Goal: Information Seeking & Learning: Learn about a topic

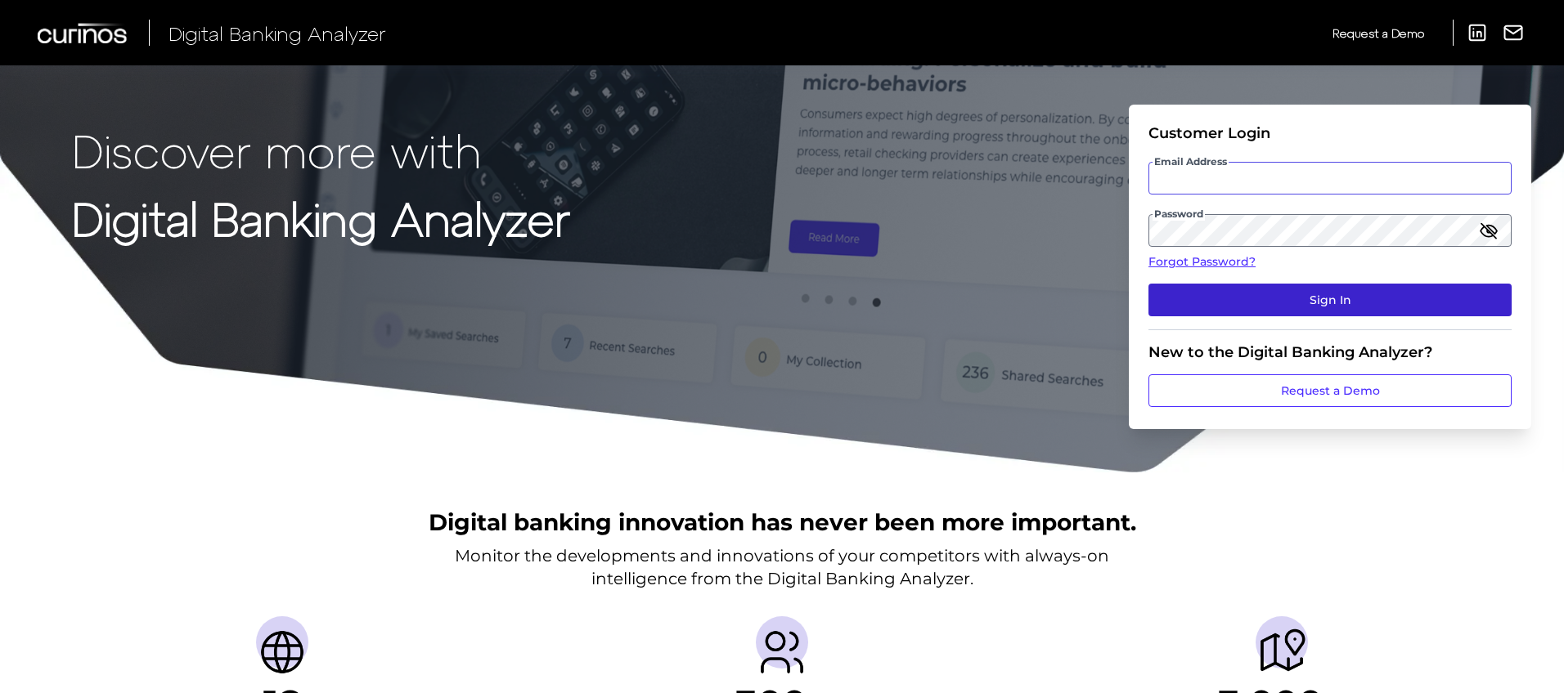
type input "[PERSON_NAME][EMAIL_ADDRESS][PERSON_NAME][DOMAIN_NAME]"
click at [1300, 299] on button "Sign In" at bounding box center [1329, 300] width 363 height 33
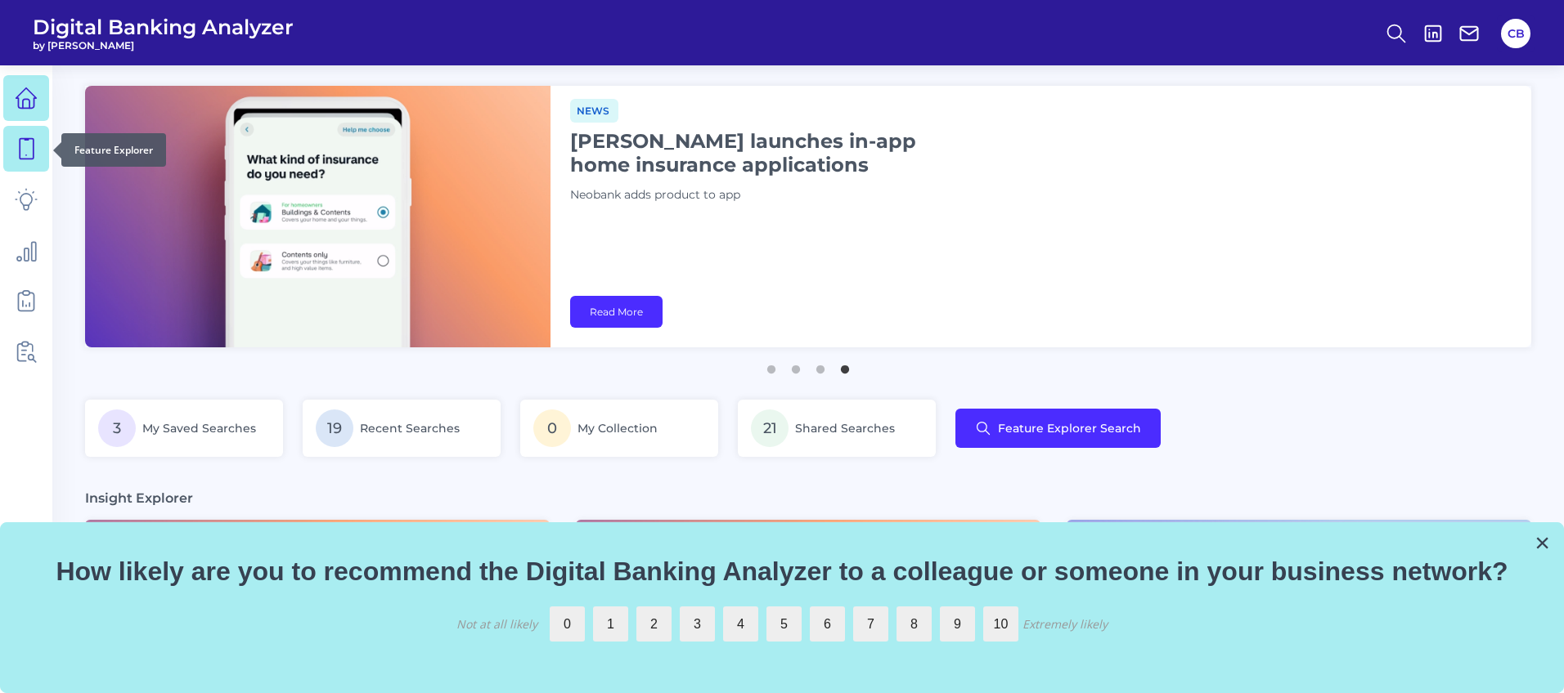
click at [25, 152] on icon at bounding box center [26, 148] width 23 height 23
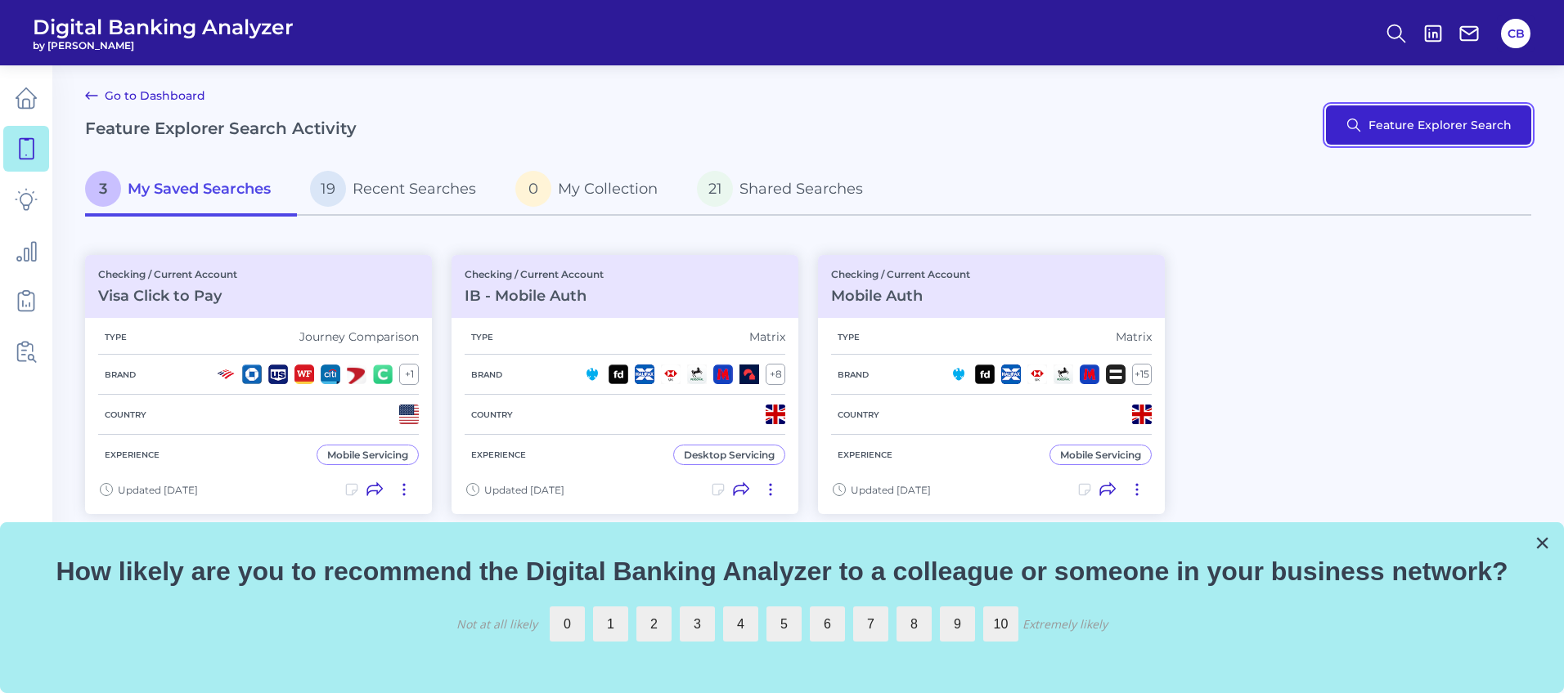
click at [1412, 131] on button "Feature Explorer Search" at bounding box center [1428, 124] width 205 height 39
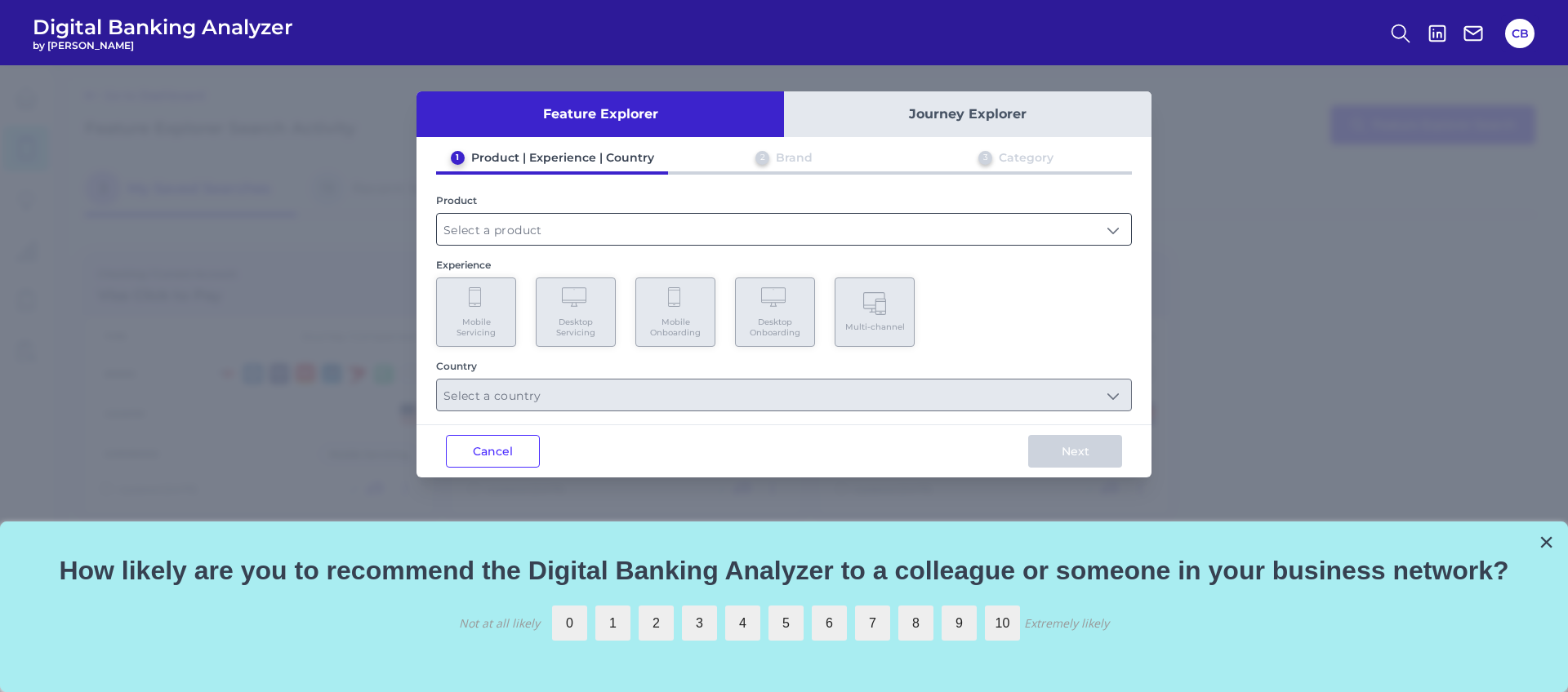
click at [496, 231] on input "text" at bounding box center [783, 229] width 694 height 31
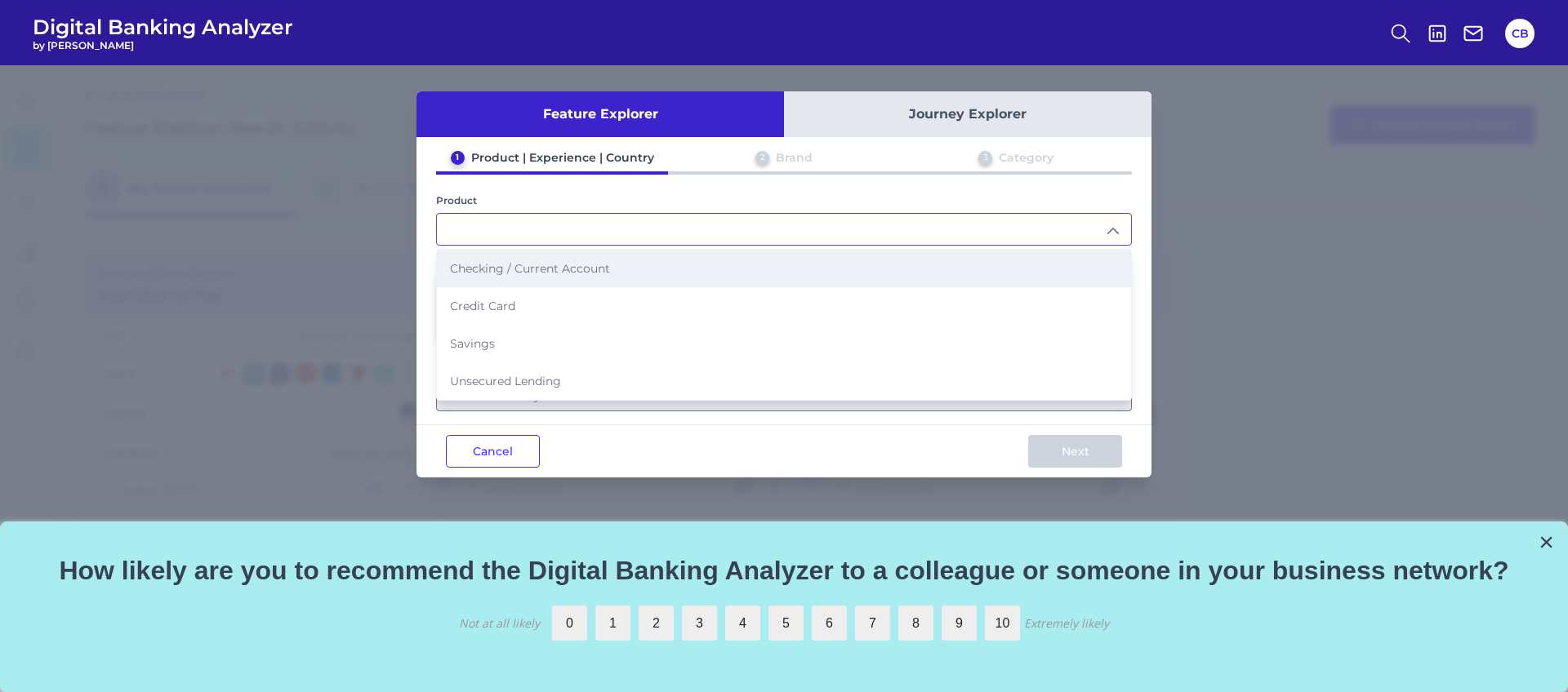
click at [495, 274] on span "Checking / Current Account" at bounding box center [530, 269] width 160 height 15
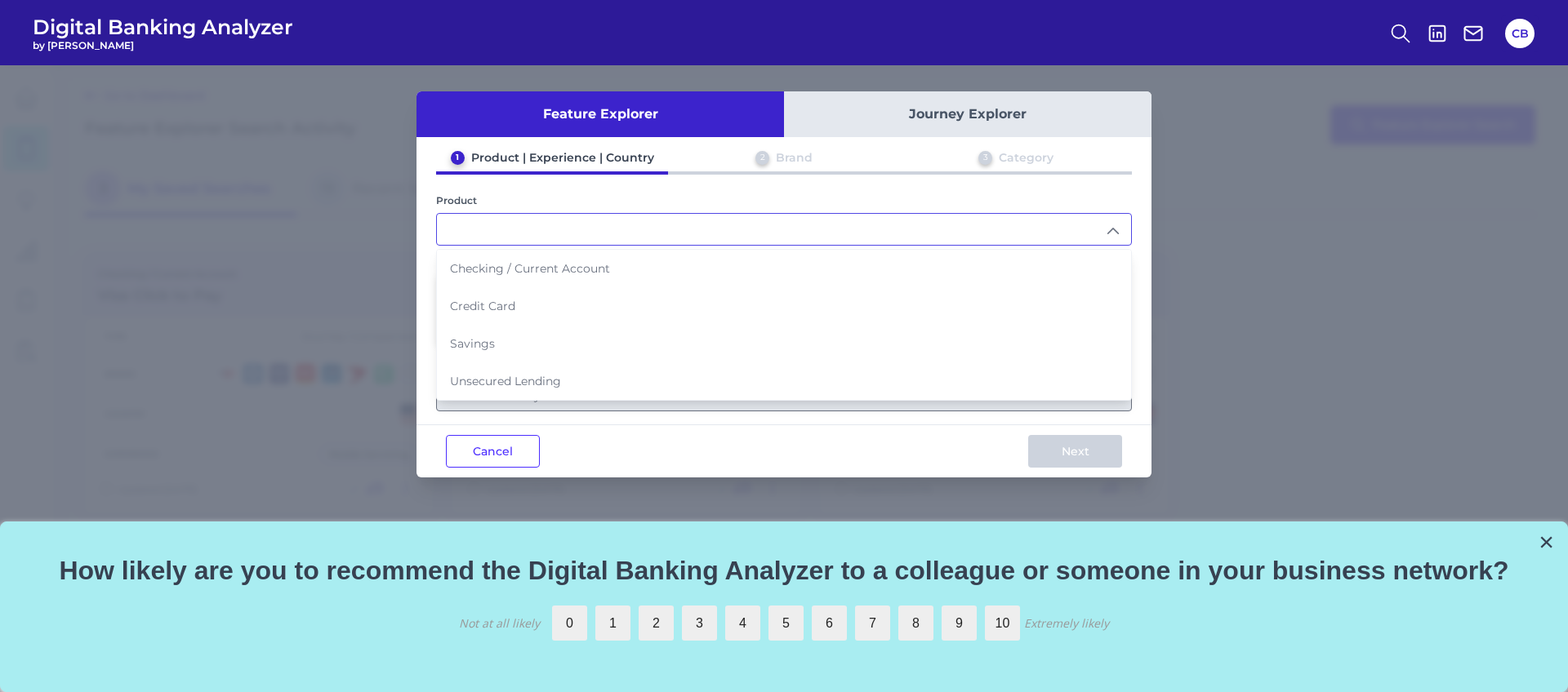
type input "Checking / Current Account"
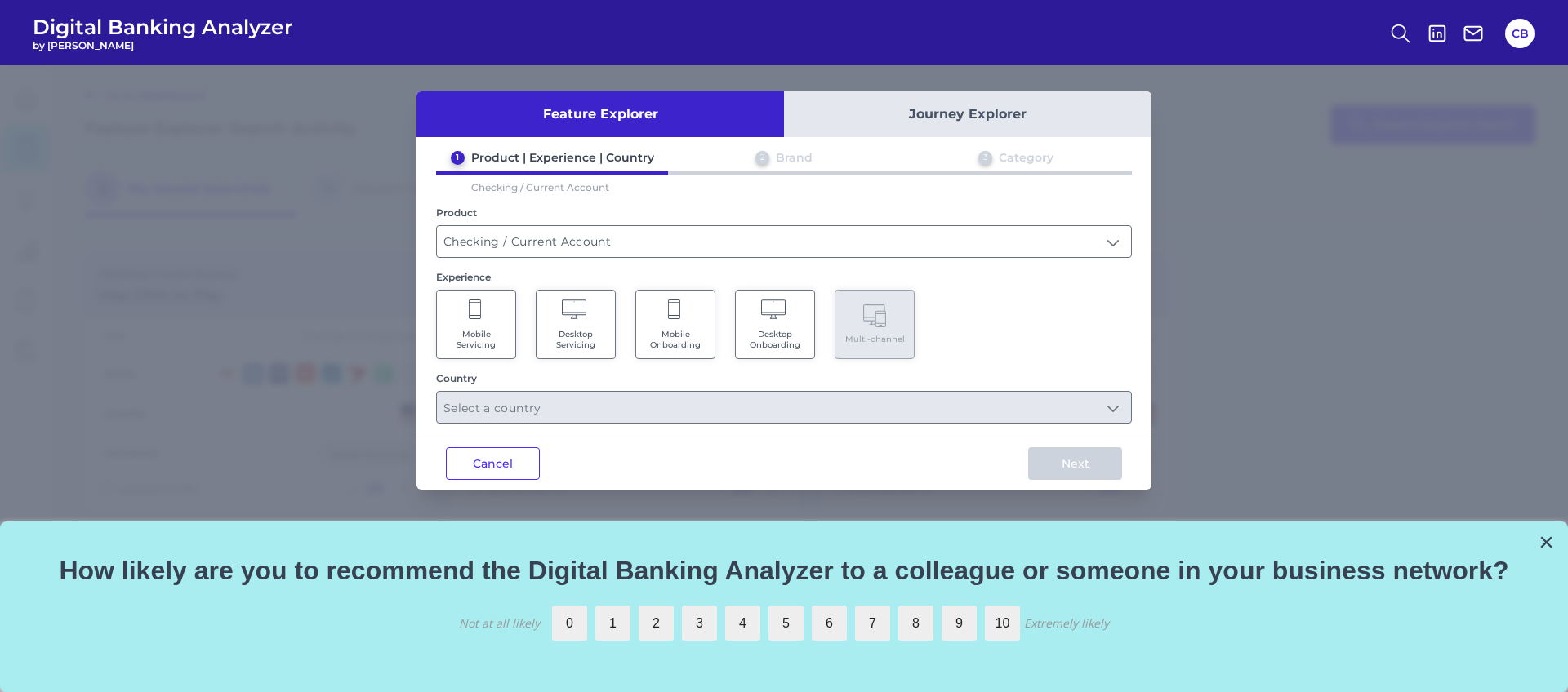
click at [492, 321] on Servicing "Mobile Servicing" at bounding box center [476, 325] width 80 height 70
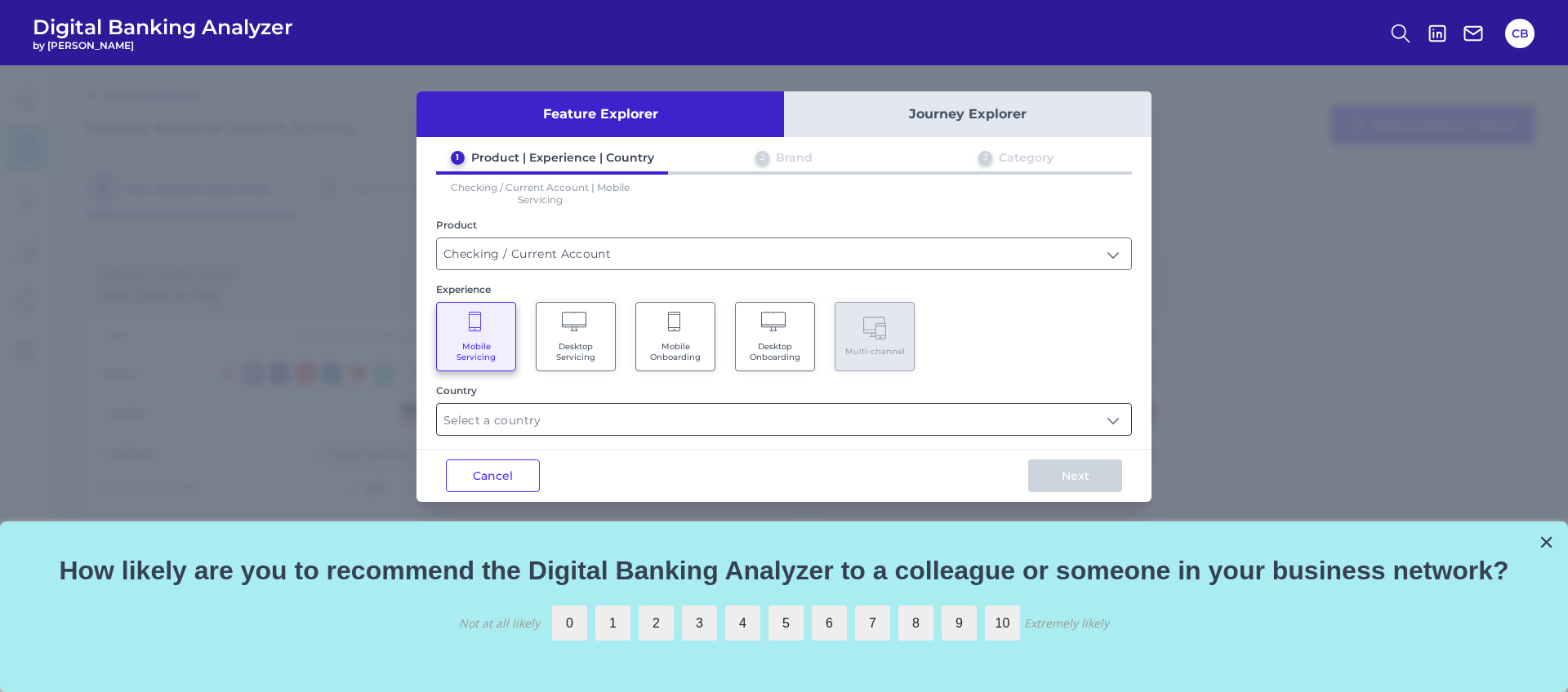
click at [591, 427] on input "text" at bounding box center [783, 419] width 694 height 31
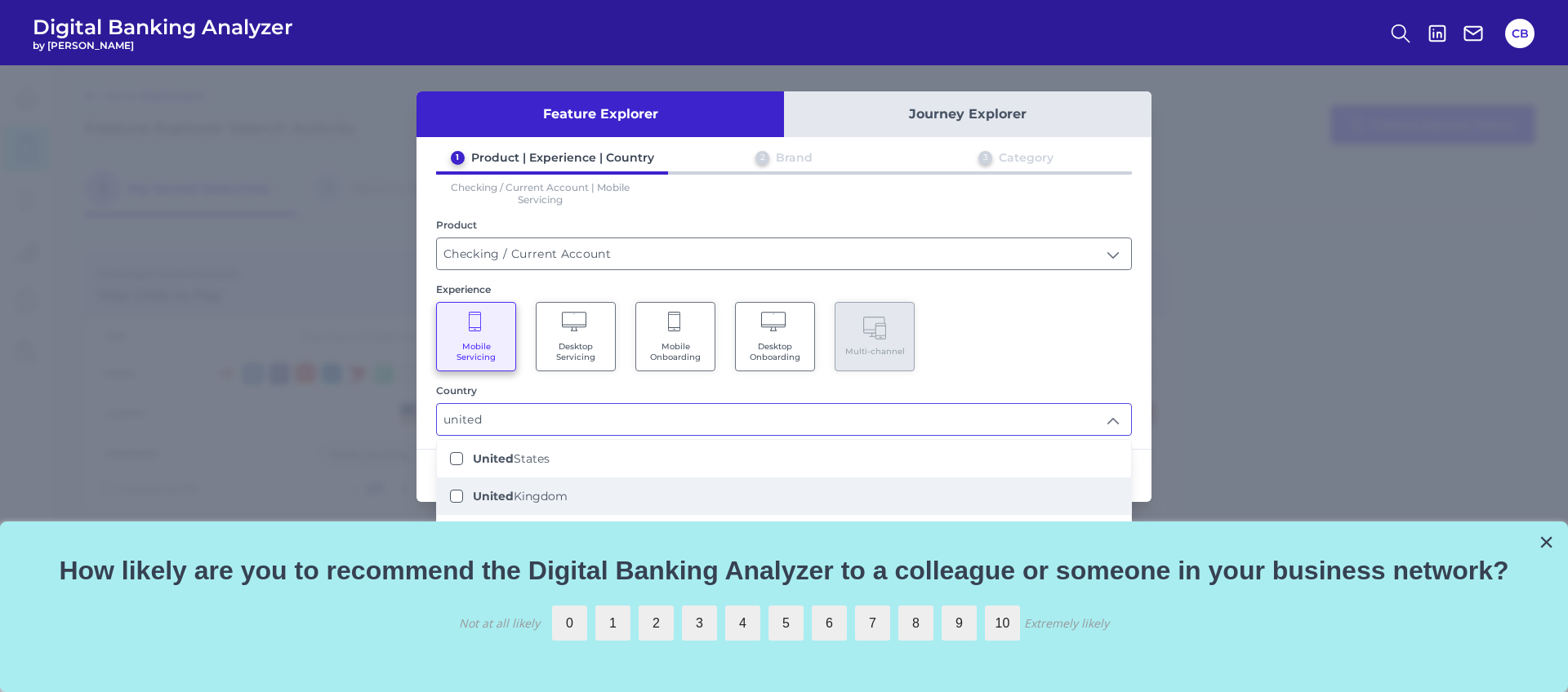
click at [454, 492] on Kingdom "[GEOGRAPHIC_DATA]" at bounding box center [456, 496] width 13 height 13
type input "[GEOGRAPHIC_DATA]"
click at [1547, 544] on button "×" at bounding box center [1547, 542] width 16 height 26
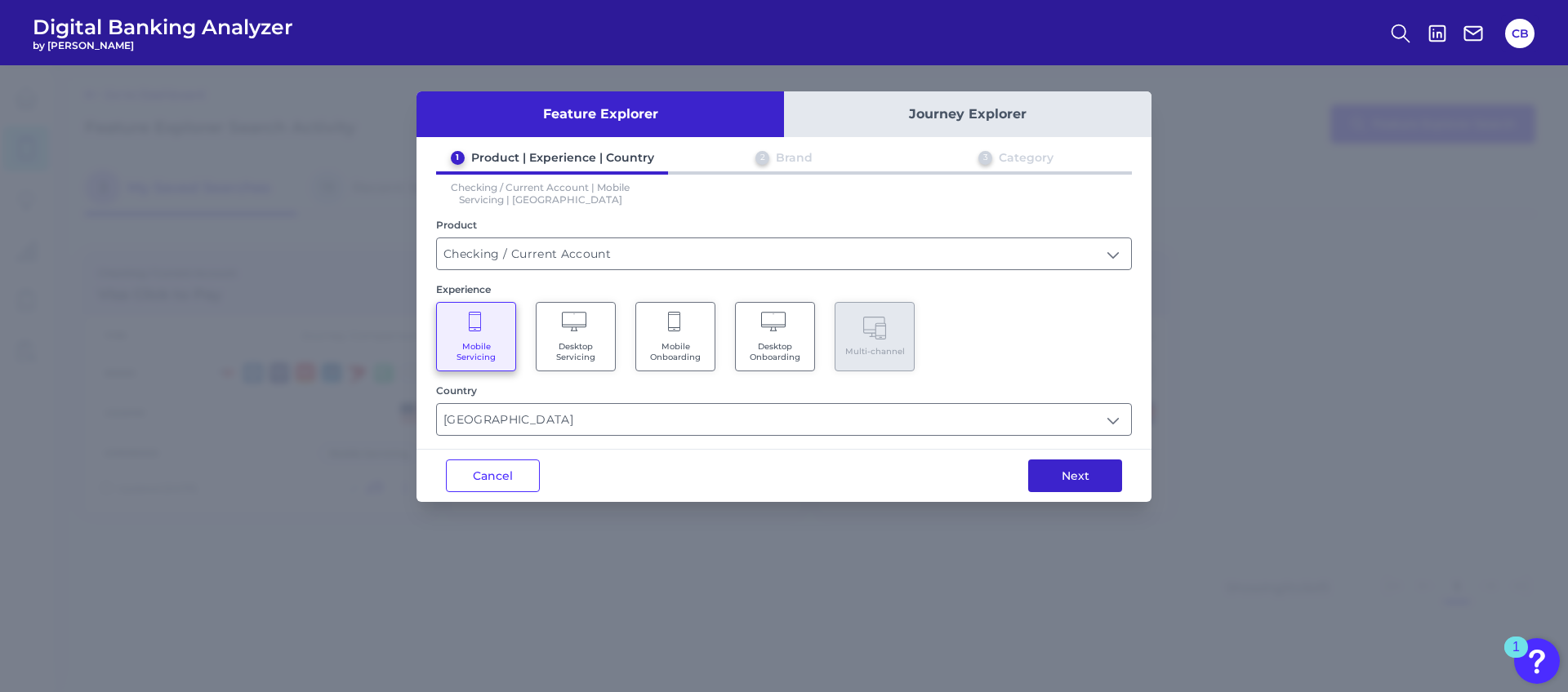
click at [1078, 467] on button "Next" at bounding box center [1076, 475] width 94 height 33
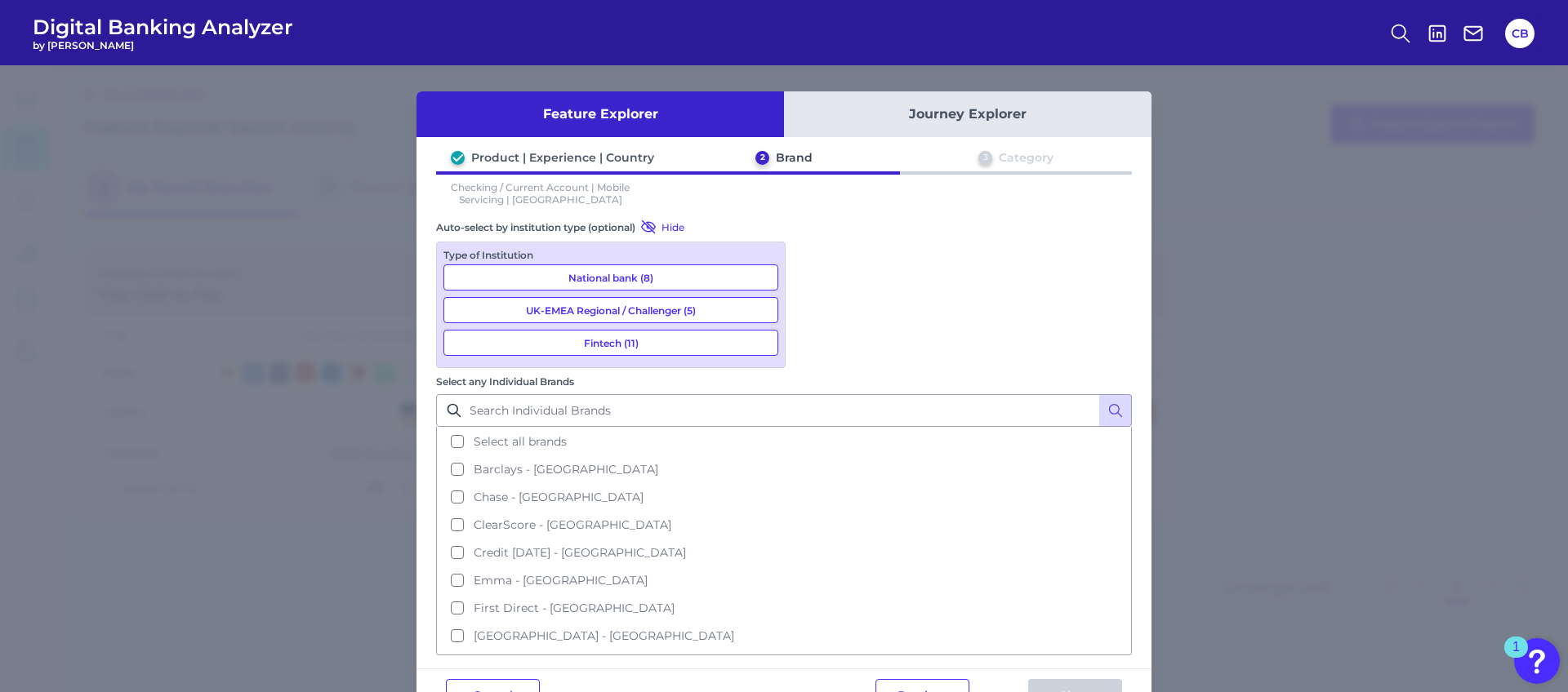
scroll to position [468, 0]
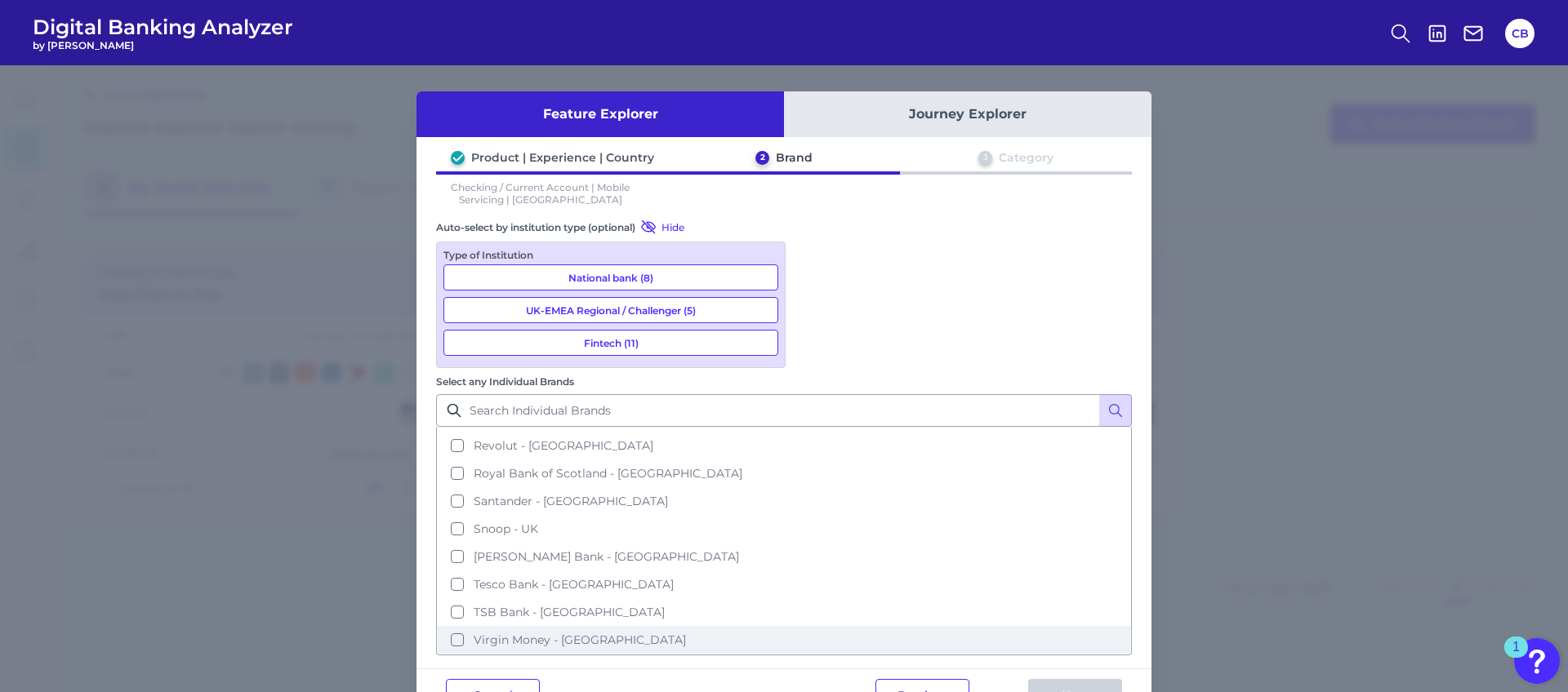
click at [808, 626] on button "Virgin Money - [GEOGRAPHIC_DATA]" at bounding box center [783, 640] width 692 height 28
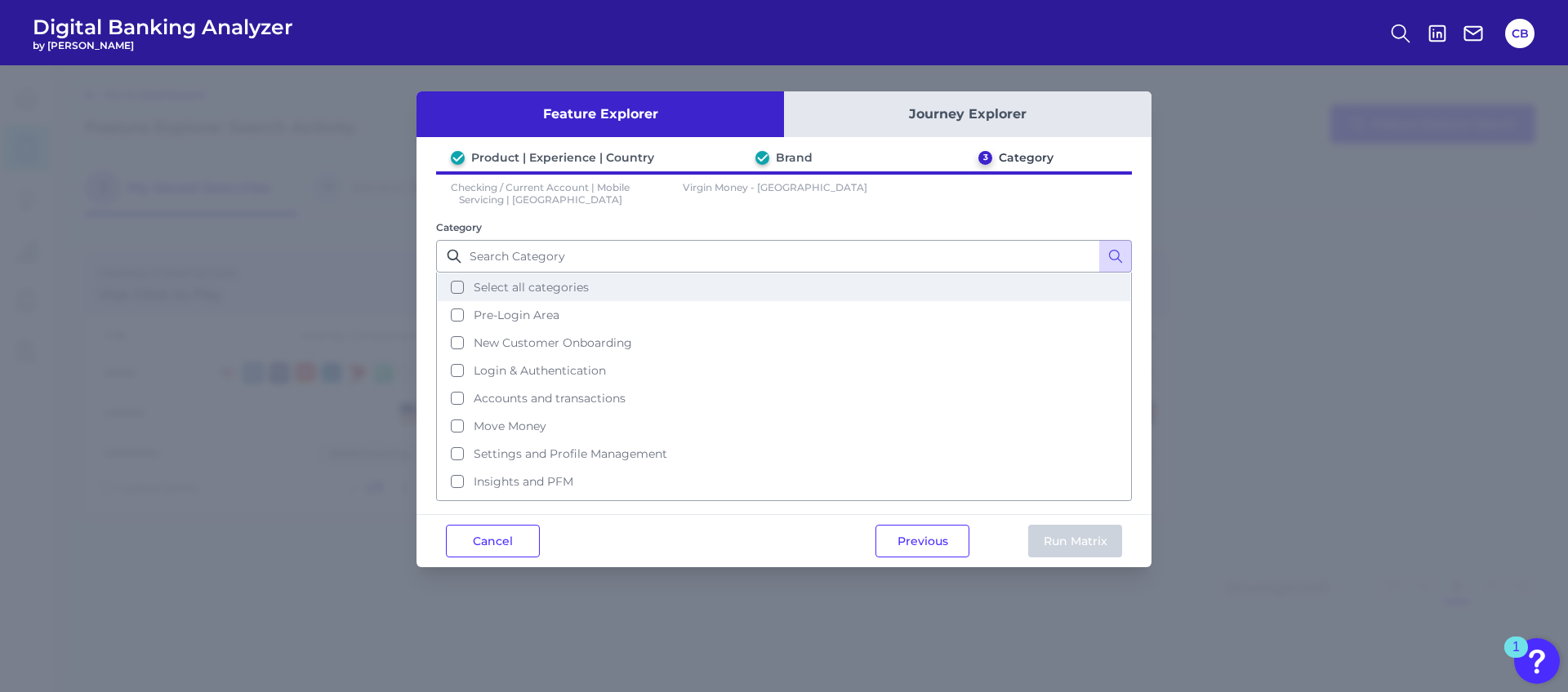
drag, startPoint x: 492, startPoint y: 284, endPoint x: 563, endPoint y: 298, distance: 72.4
click at [493, 284] on span "Select all categories" at bounding box center [530, 287] width 115 height 15
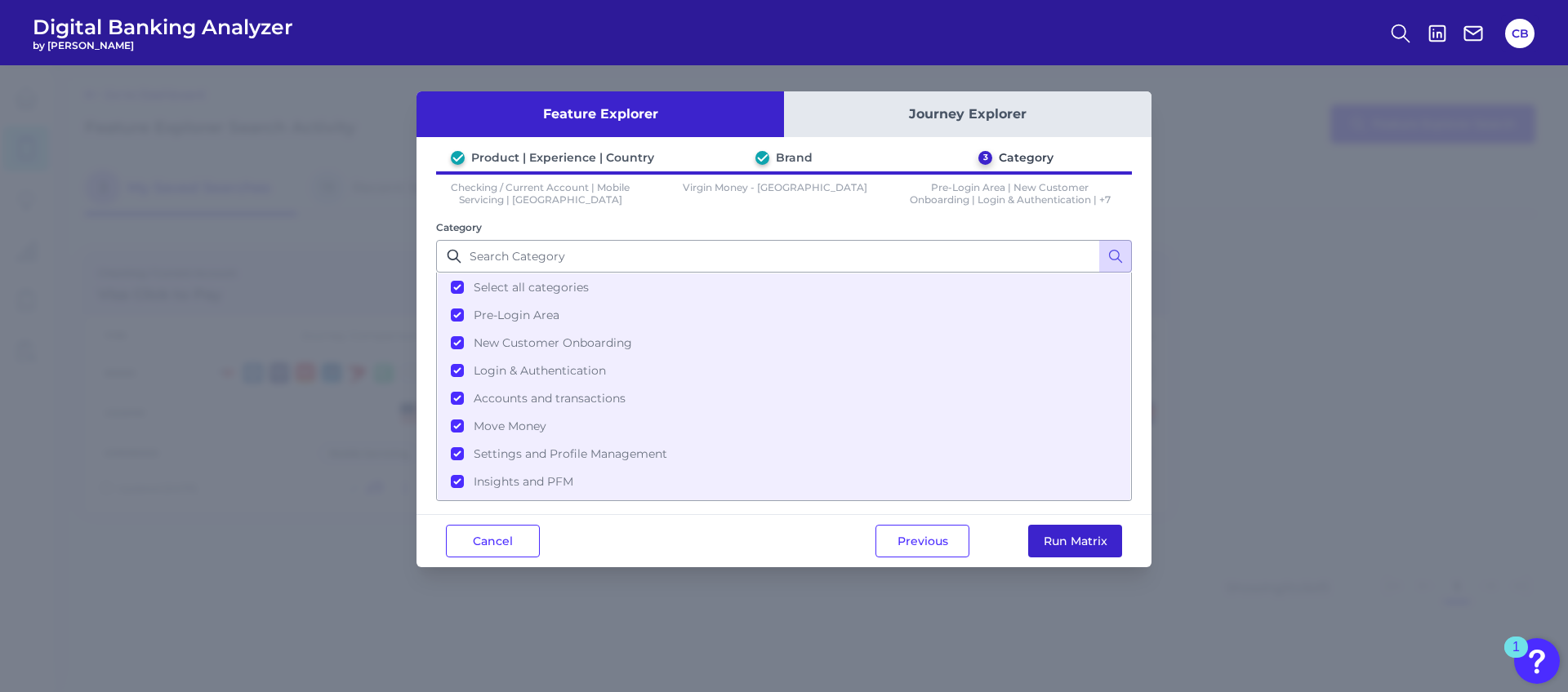
click at [1084, 545] on button "Run Matrix" at bounding box center [1076, 541] width 94 height 33
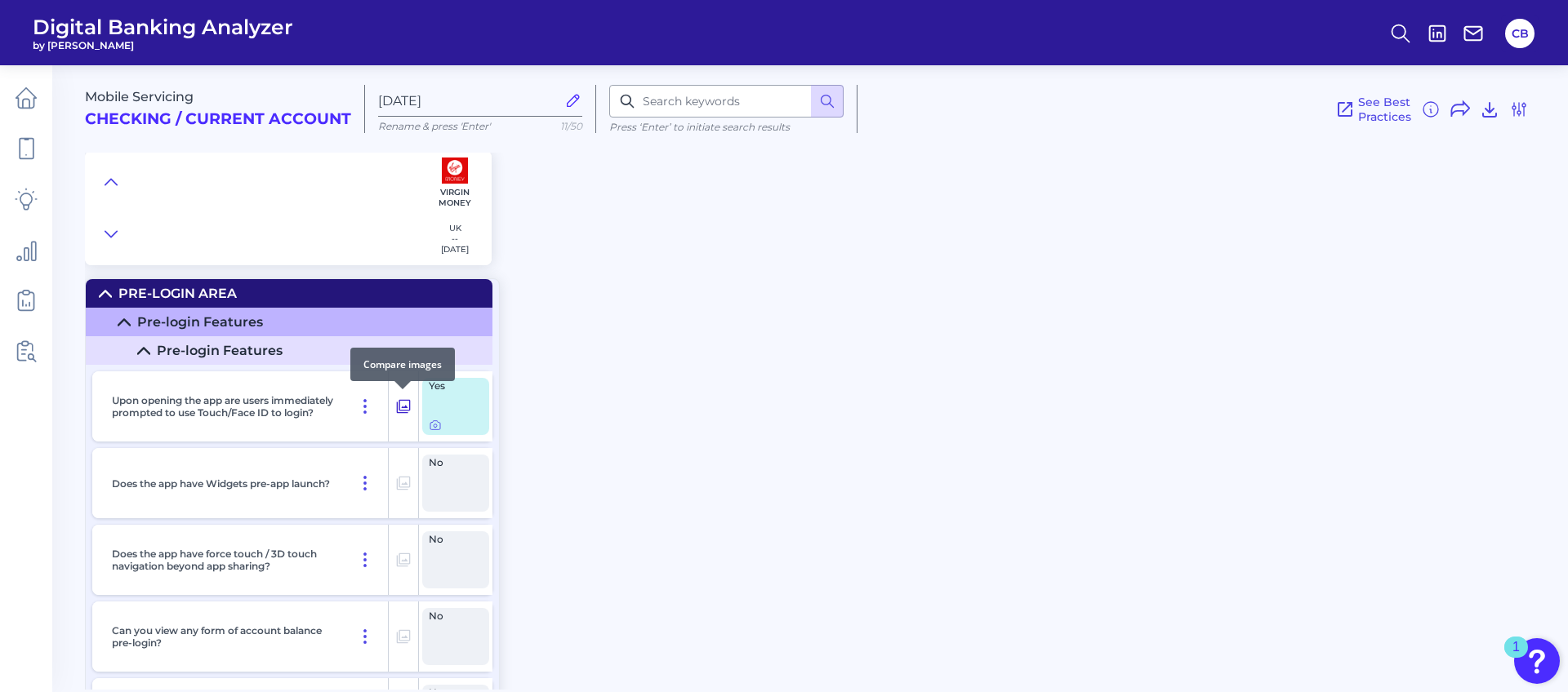
click at [402, 409] on icon at bounding box center [403, 406] width 16 height 20
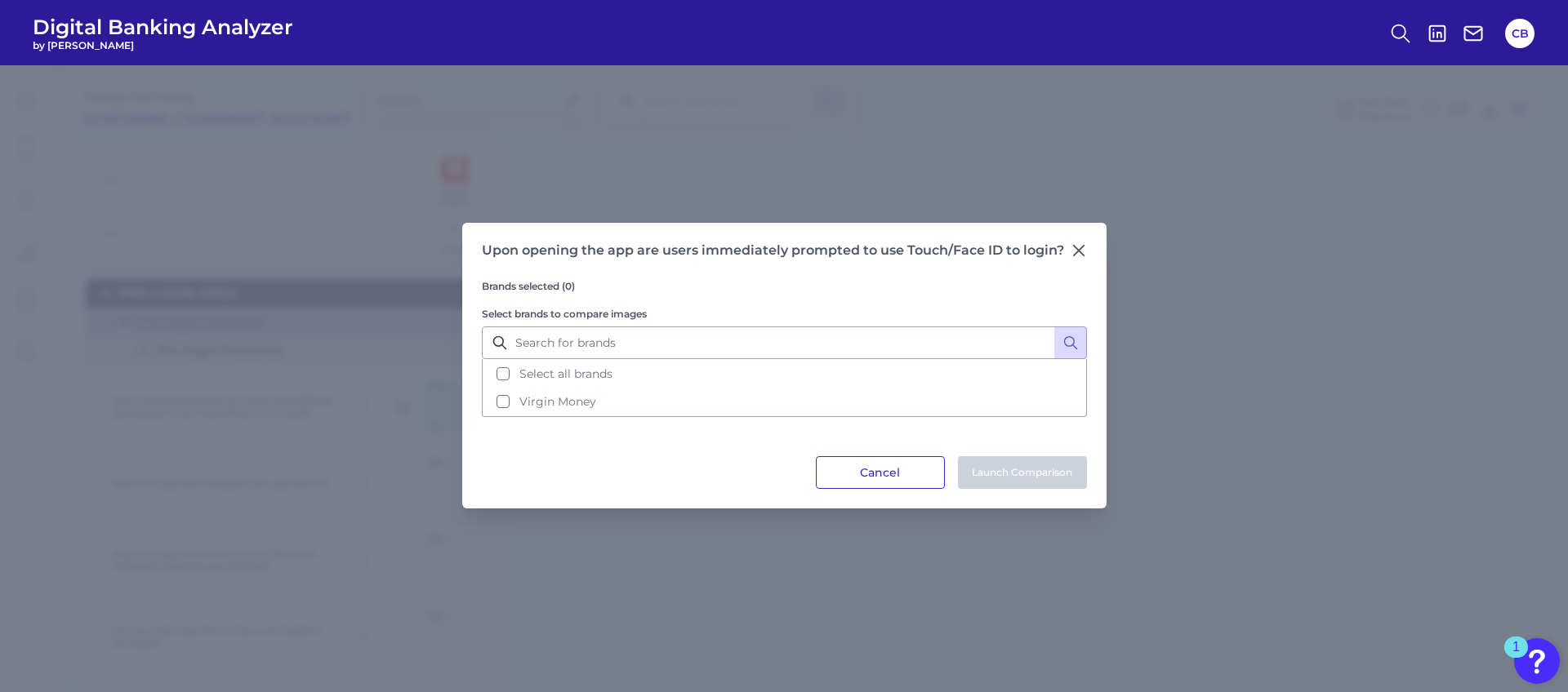
click at [899, 476] on button "Cancel" at bounding box center [880, 472] width 129 height 33
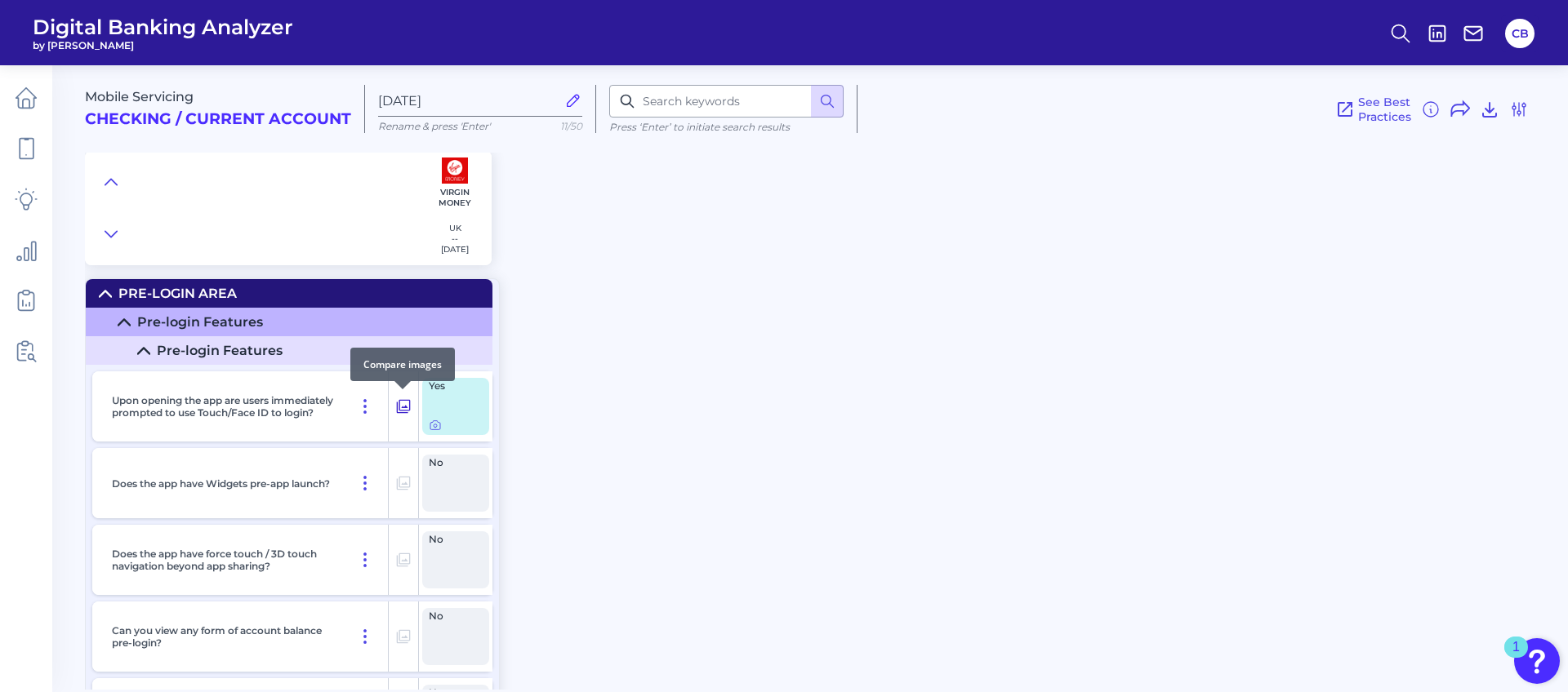
click at [405, 408] on icon at bounding box center [403, 406] width 16 height 20
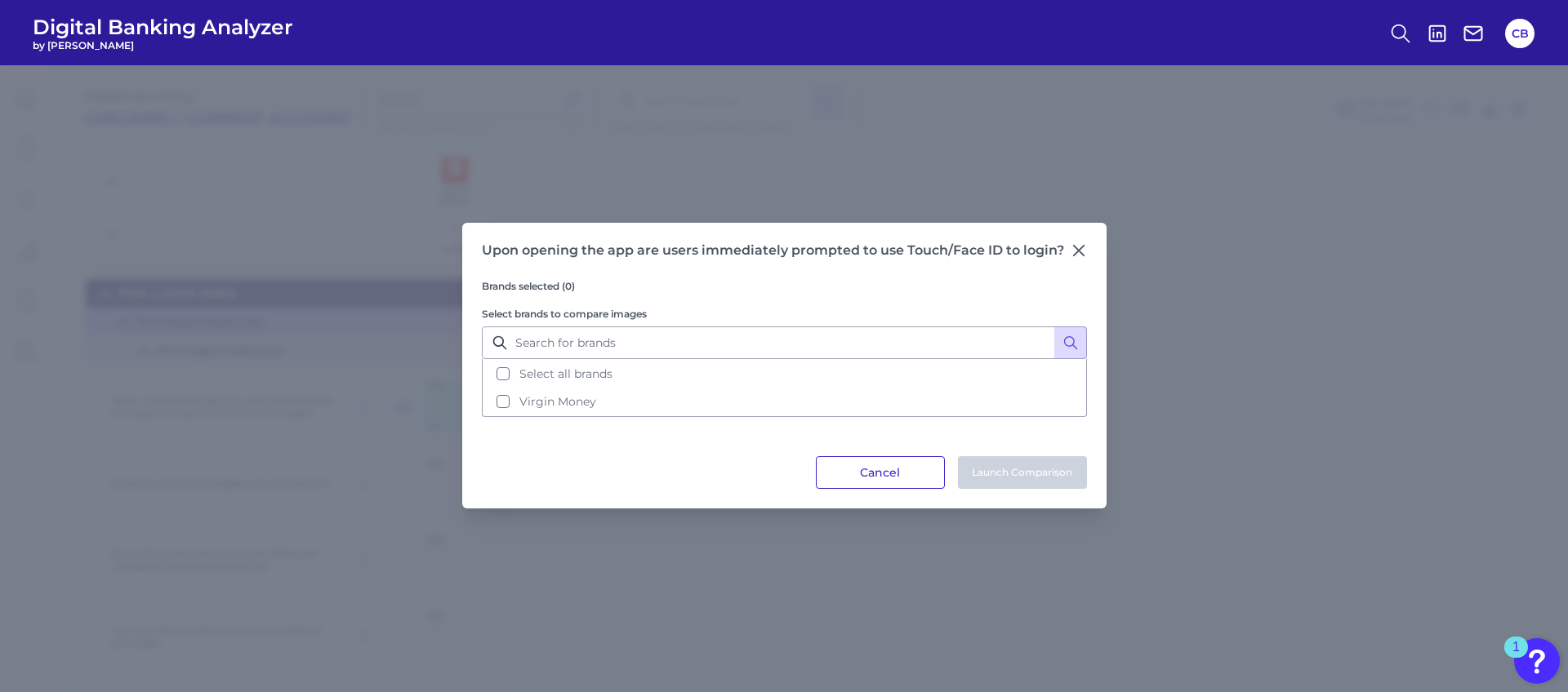
click at [885, 472] on button "Cancel" at bounding box center [880, 472] width 129 height 33
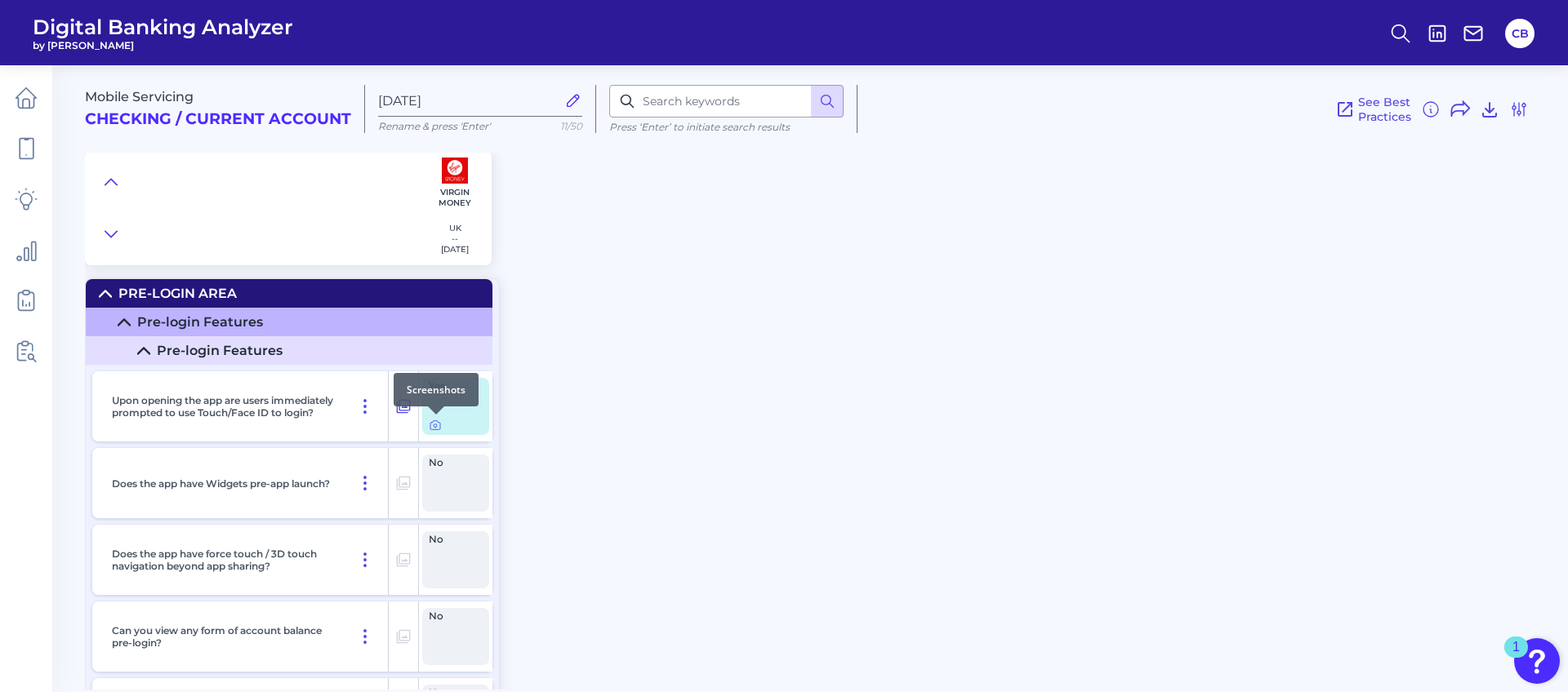
click at [434, 422] on div at bounding box center [435, 414] width 16 height 16
click at [434, 425] on icon at bounding box center [434, 424] width 13 height 13
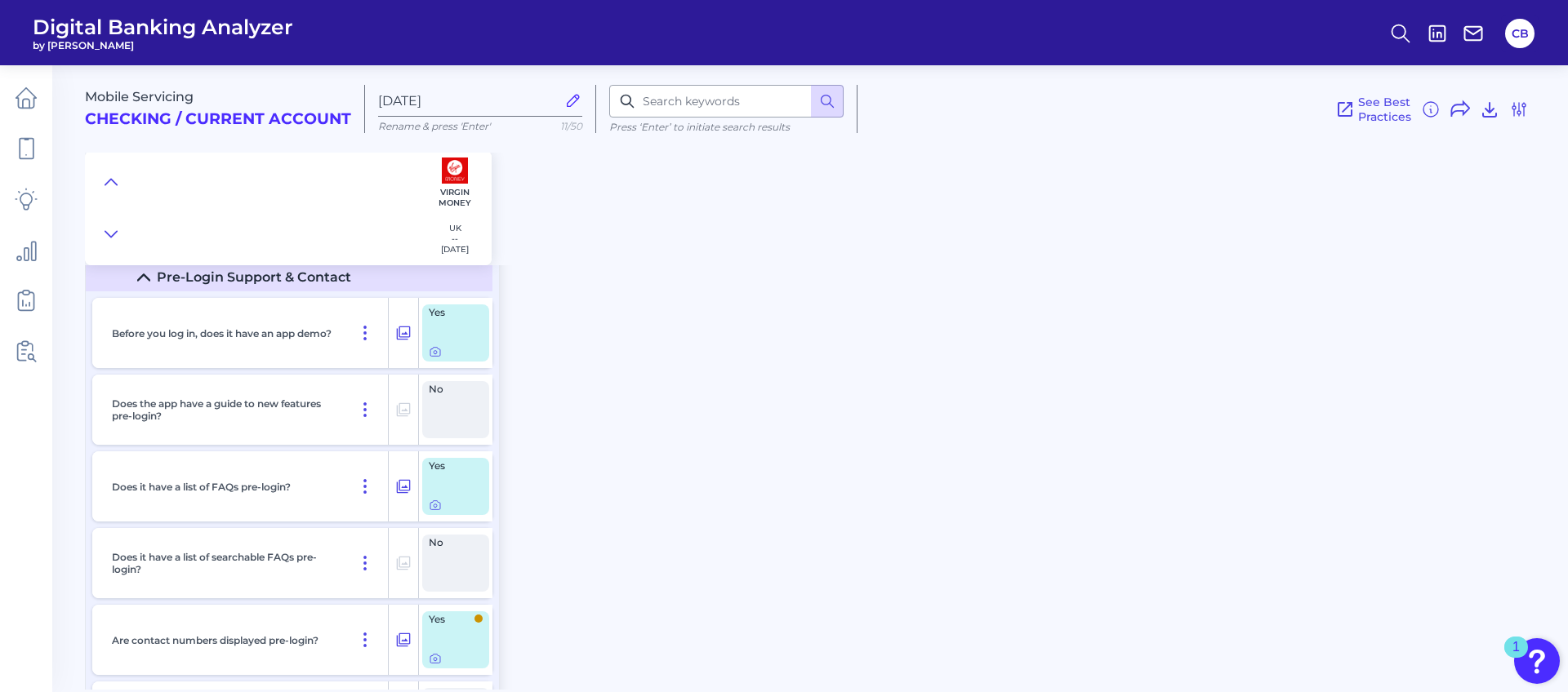
scroll to position [731, 0]
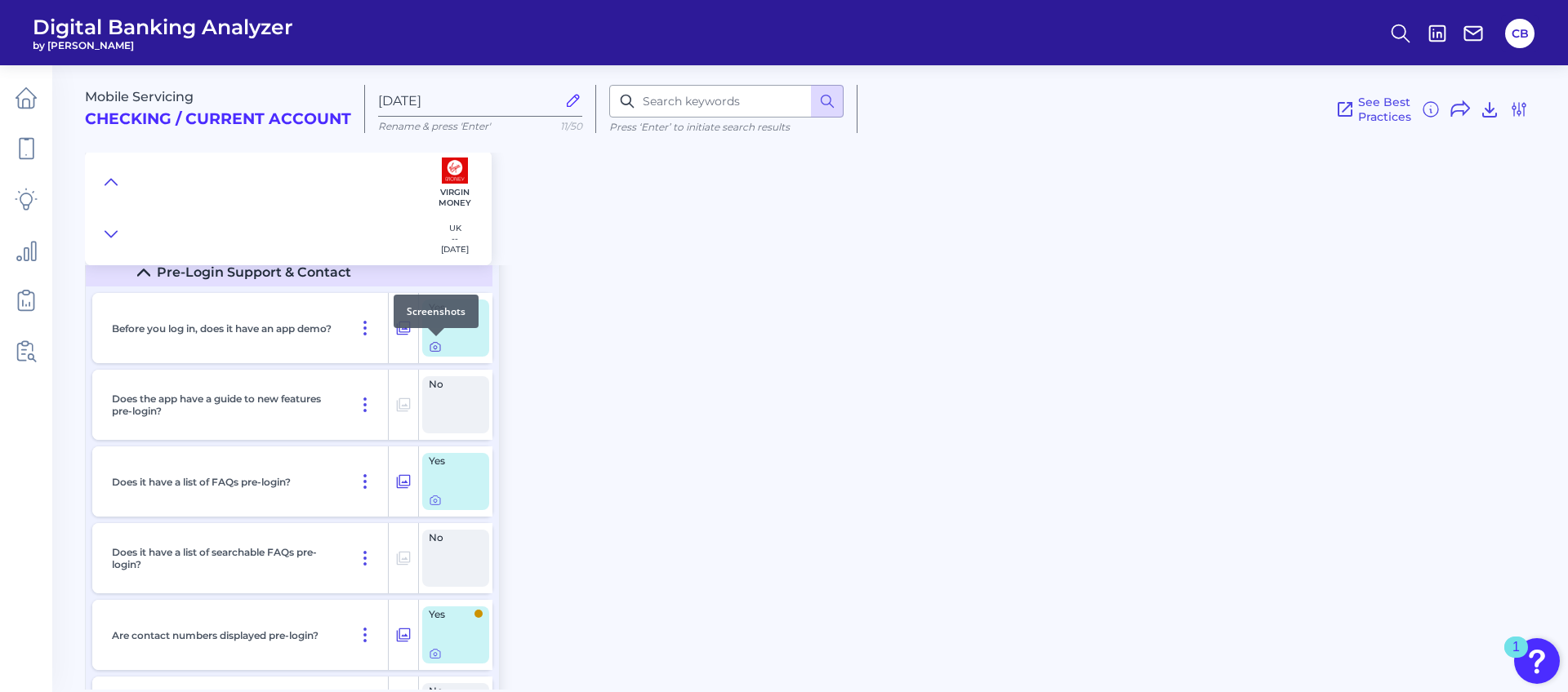
click at [435, 347] on icon at bounding box center [434, 346] width 13 height 13
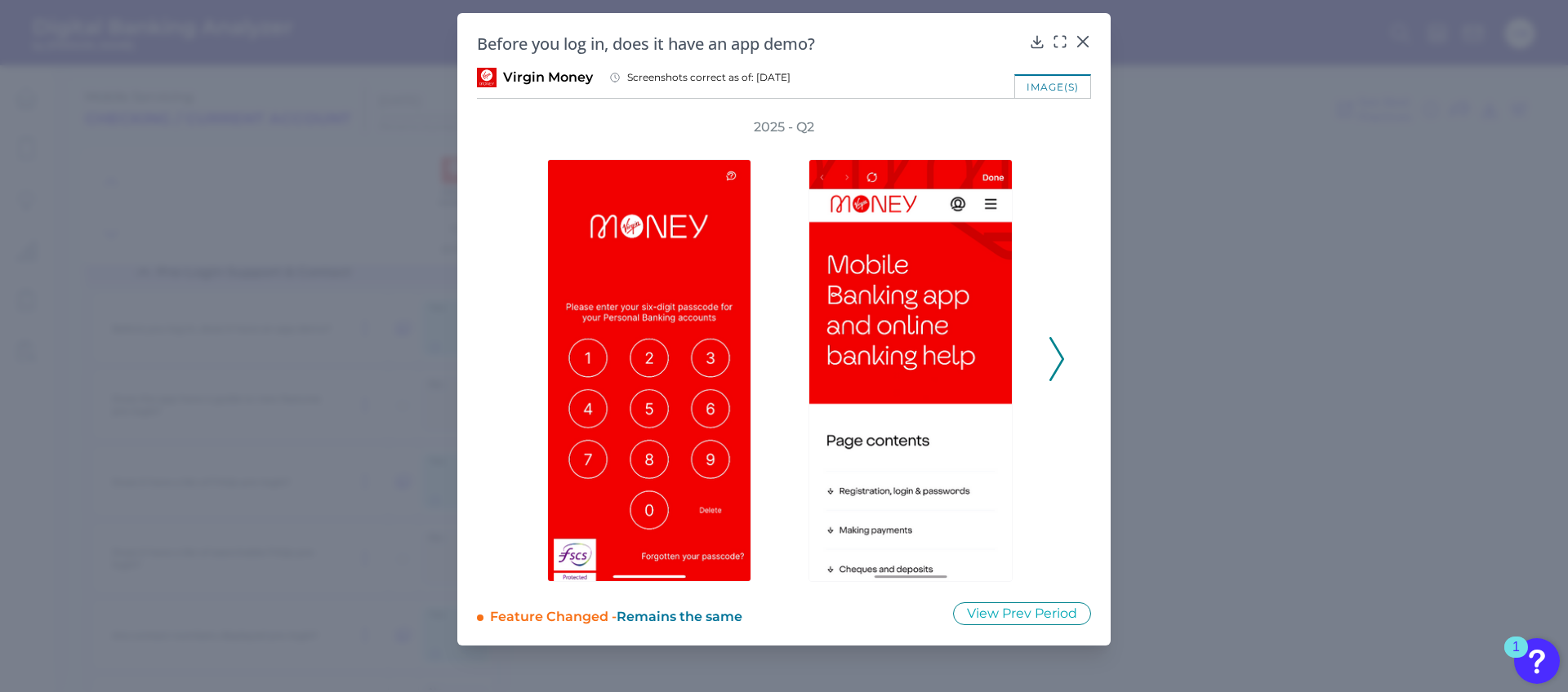
click at [1060, 358] on icon at bounding box center [1057, 359] width 15 height 44
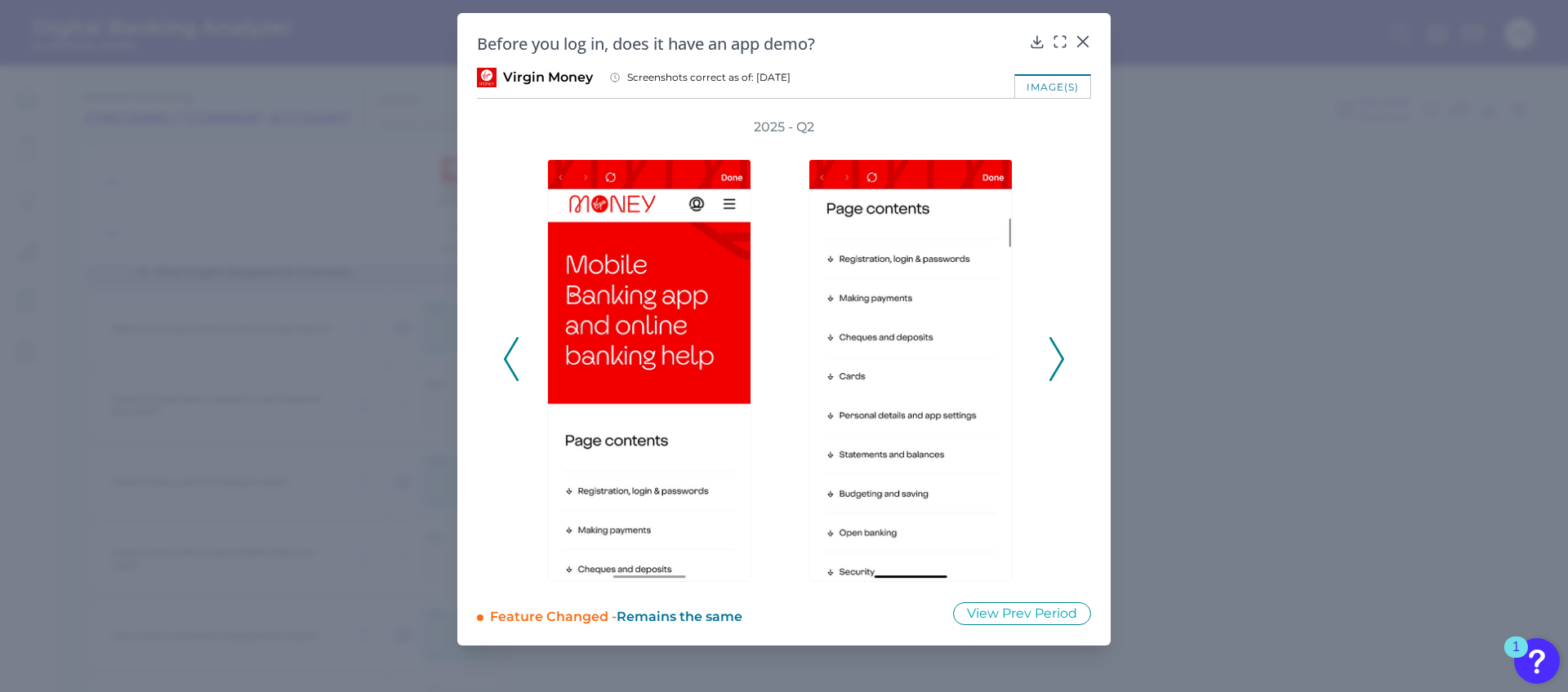
click at [1060, 358] on icon at bounding box center [1057, 359] width 15 height 44
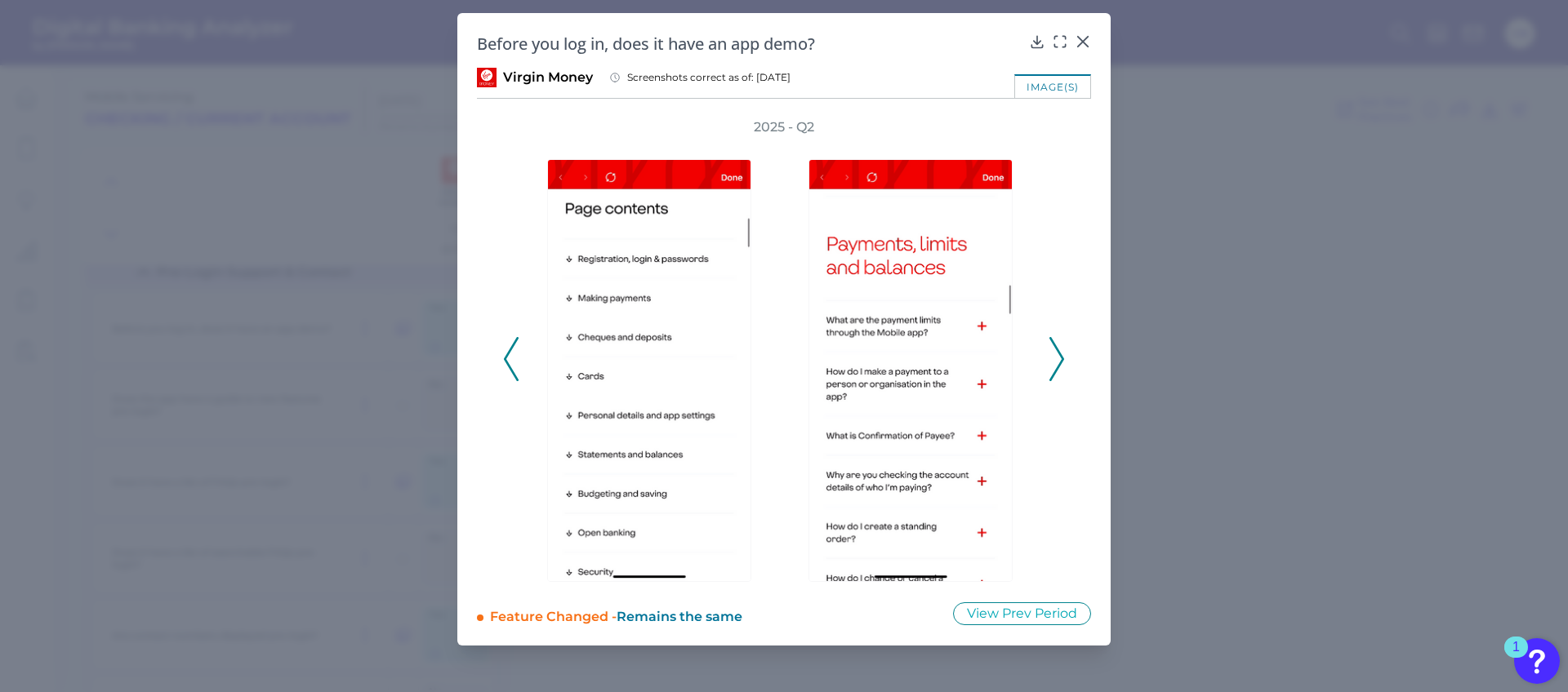
click at [1060, 358] on icon at bounding box center [1057, 359] width 15 height 44
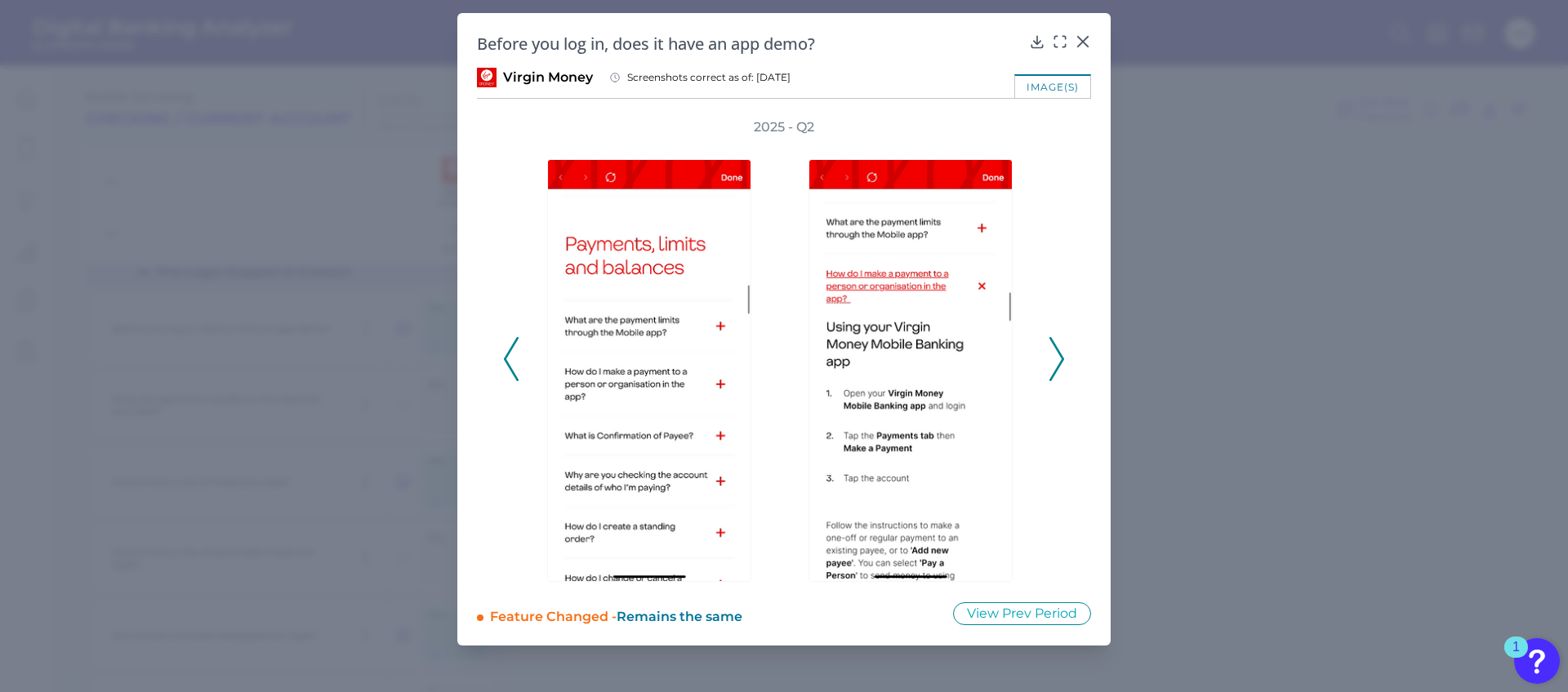
click at [1060, 358] on icon at bounding box center [1057, 359] width 15 height 44
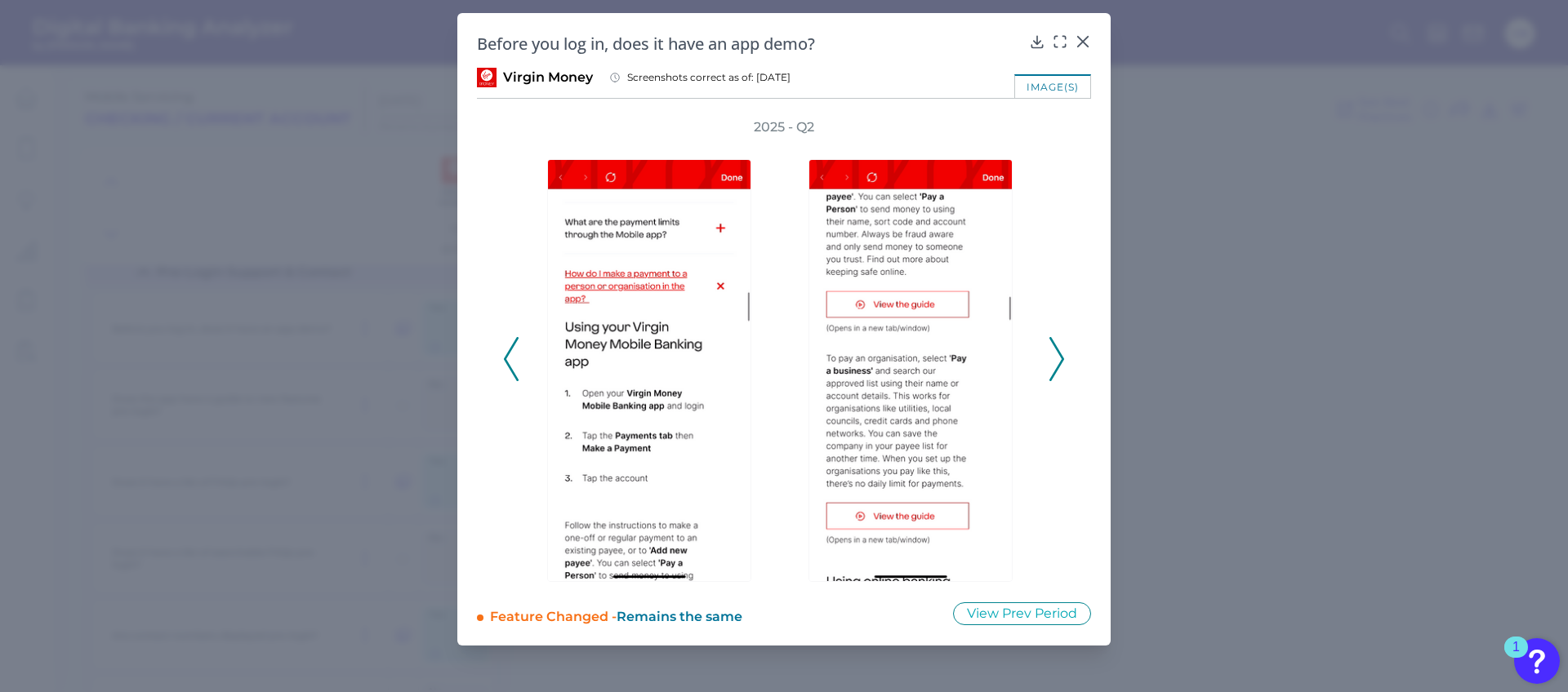
click at [1058, 362] on icon at bounding box center [1057, 359] width 15 height 44
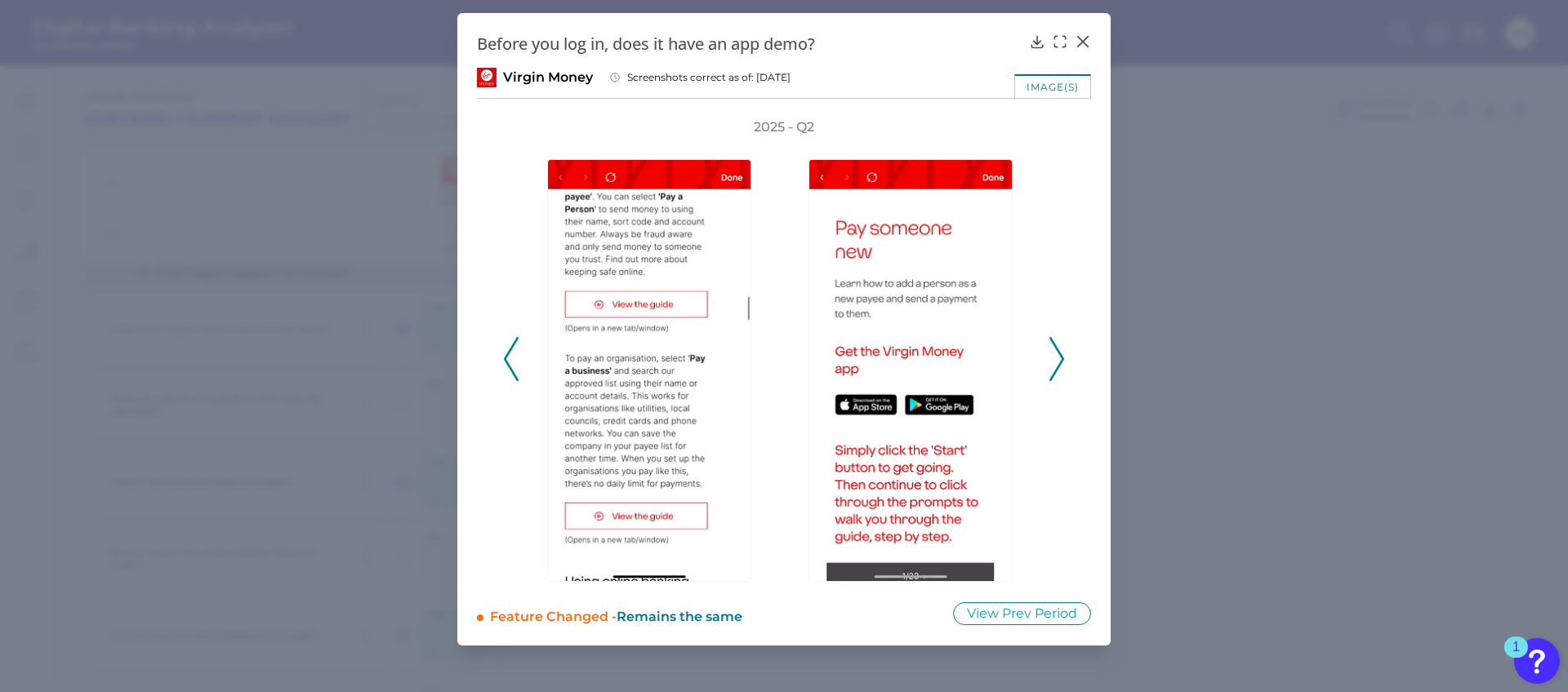
click at [1058, 361] on icon at bounding box center [1057, 359] width 15 height 44
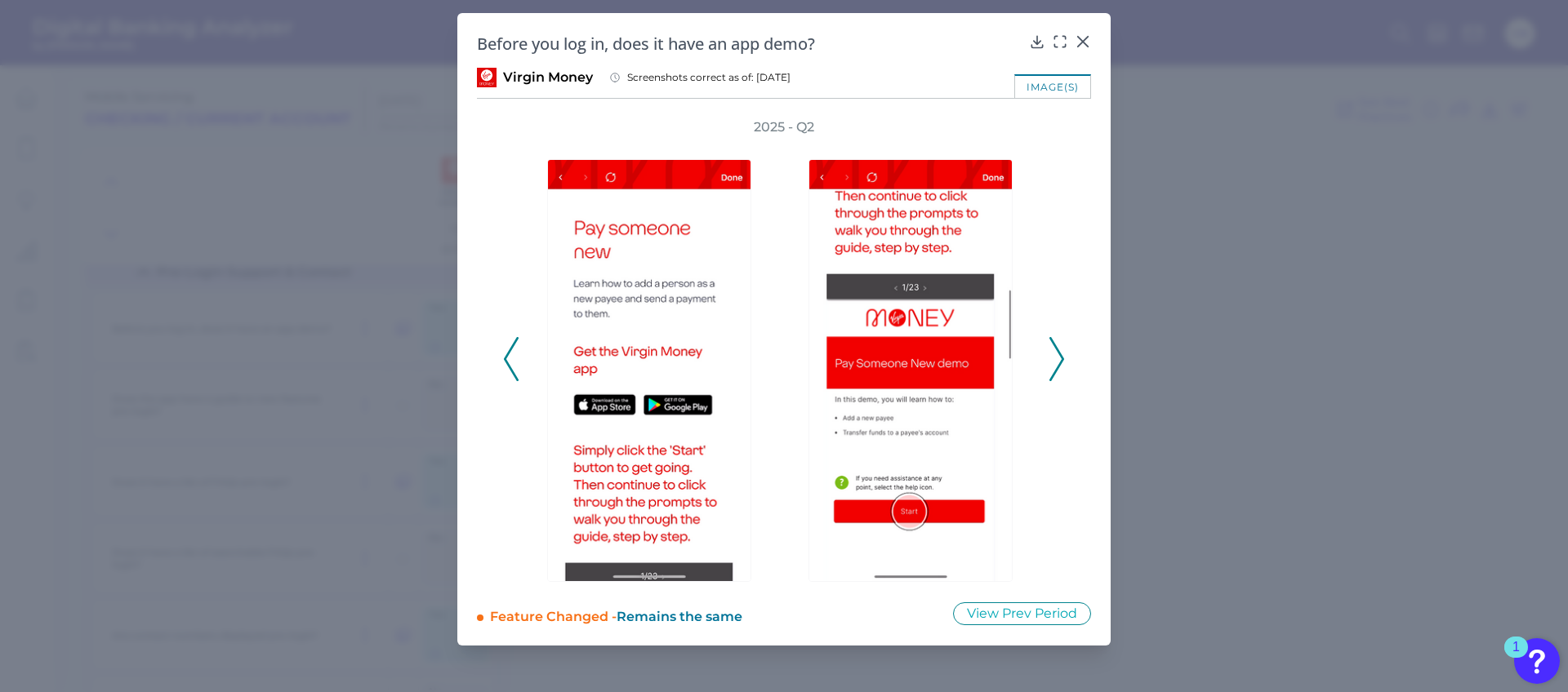
click at [1054, 354] on icon at bounding box center [1057, 359] width 15 height 44
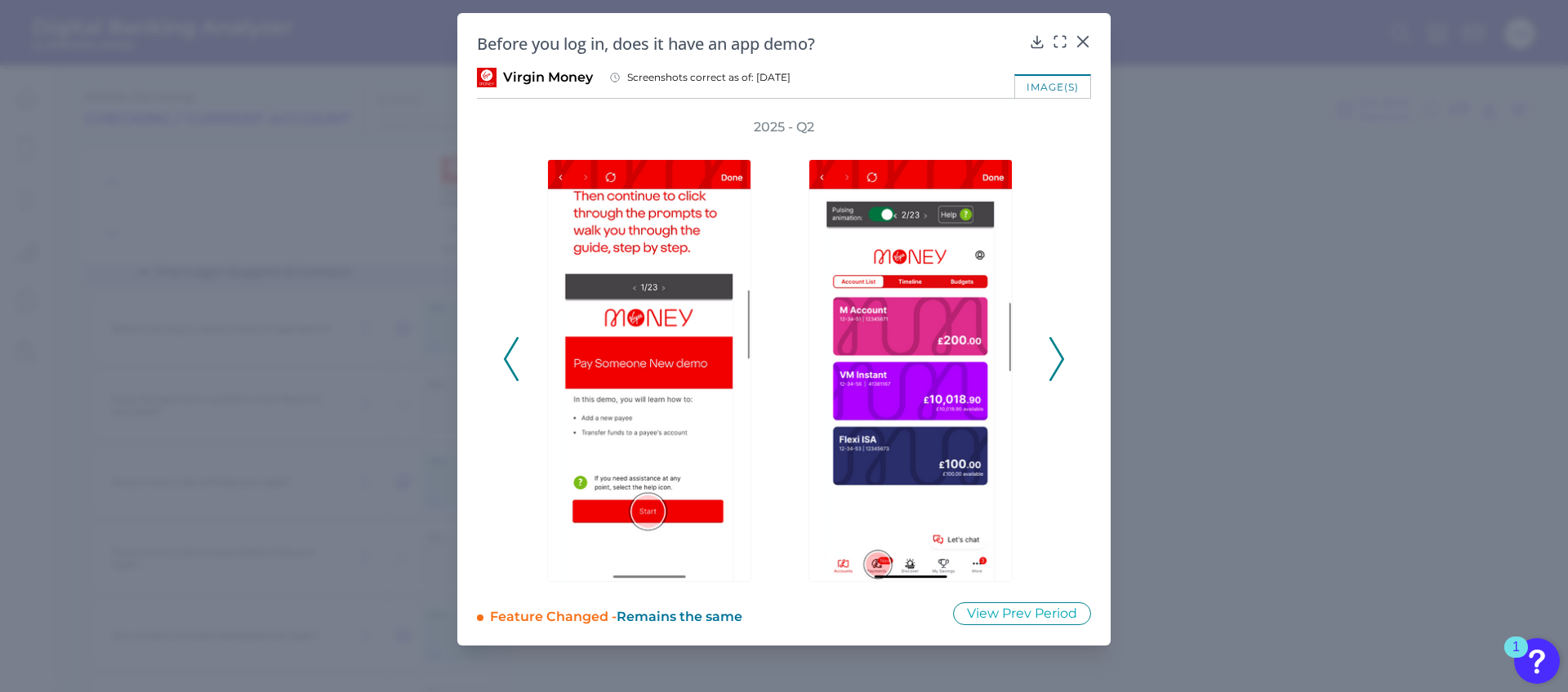
click at [1054, 354] on icon at bounding box center [1057, 359] width 15 height 44
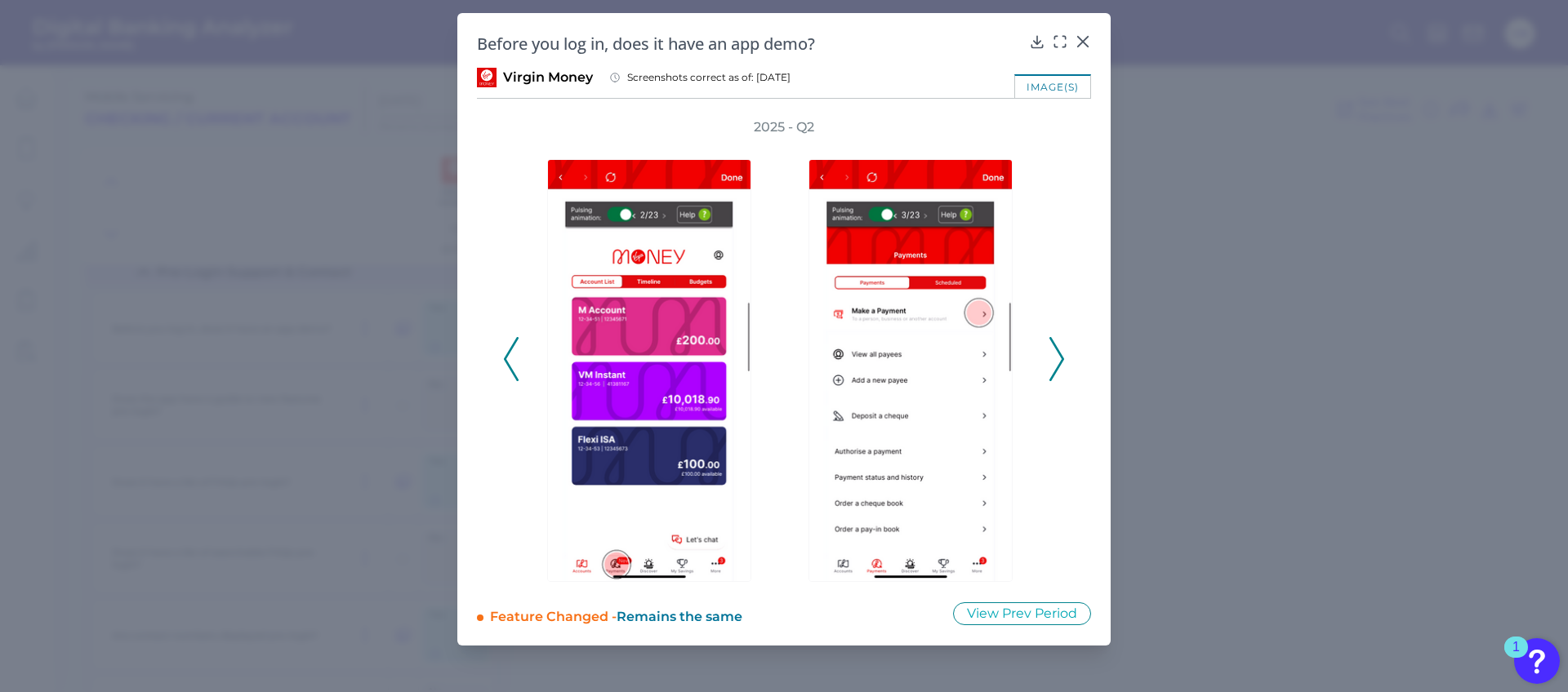
click at [1054, 354] on icon at bounding box center [1057, 359] width 15 height 44
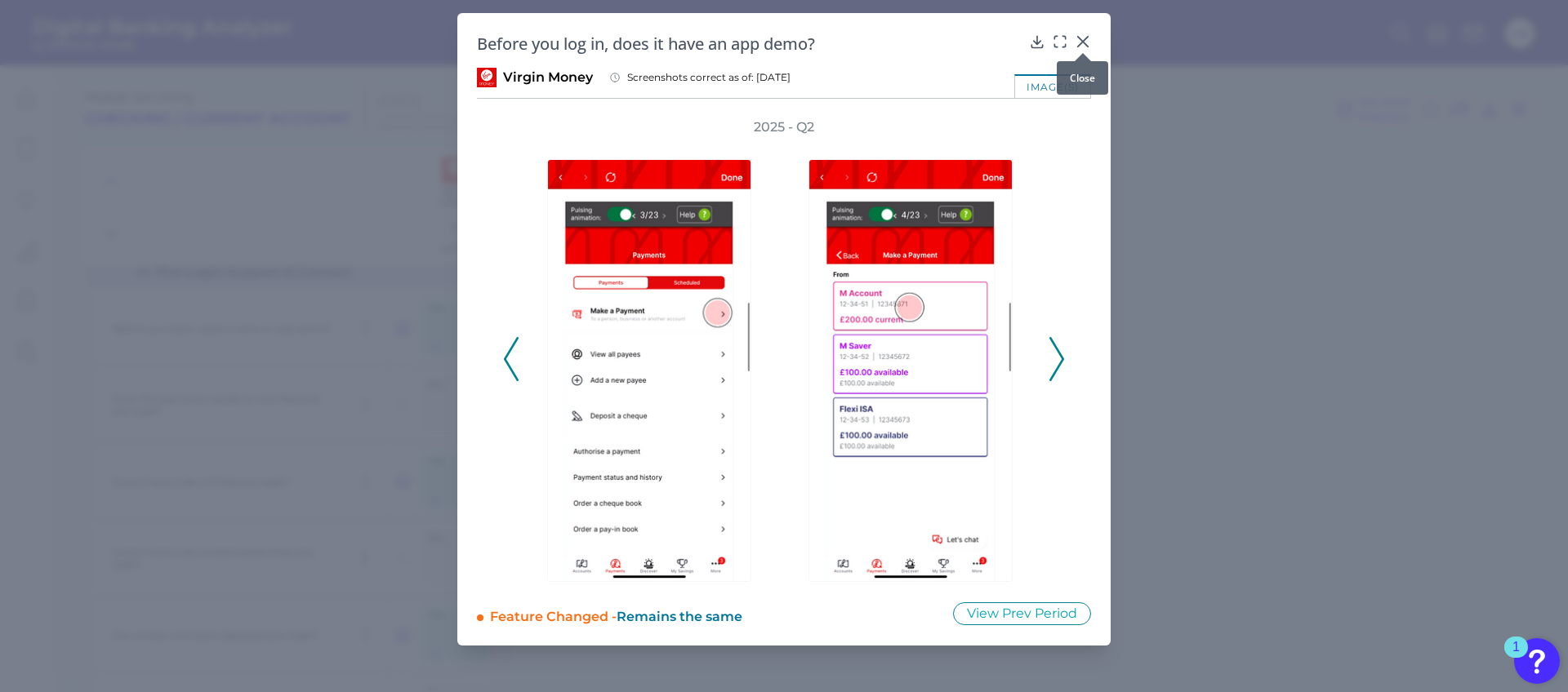
click at [1082, 41] on icon at bounding box center [1083, 42] width 10 height 10
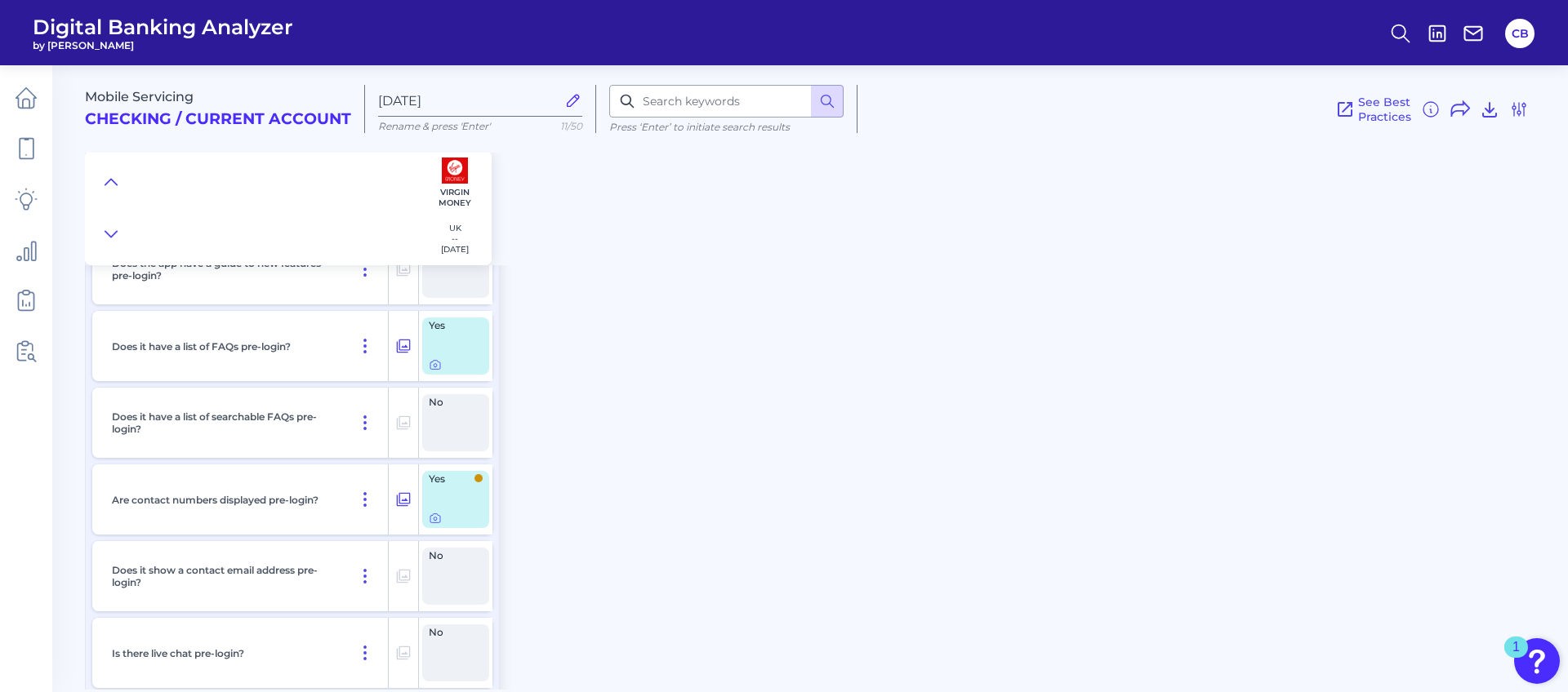
scroll to position [903, 0]
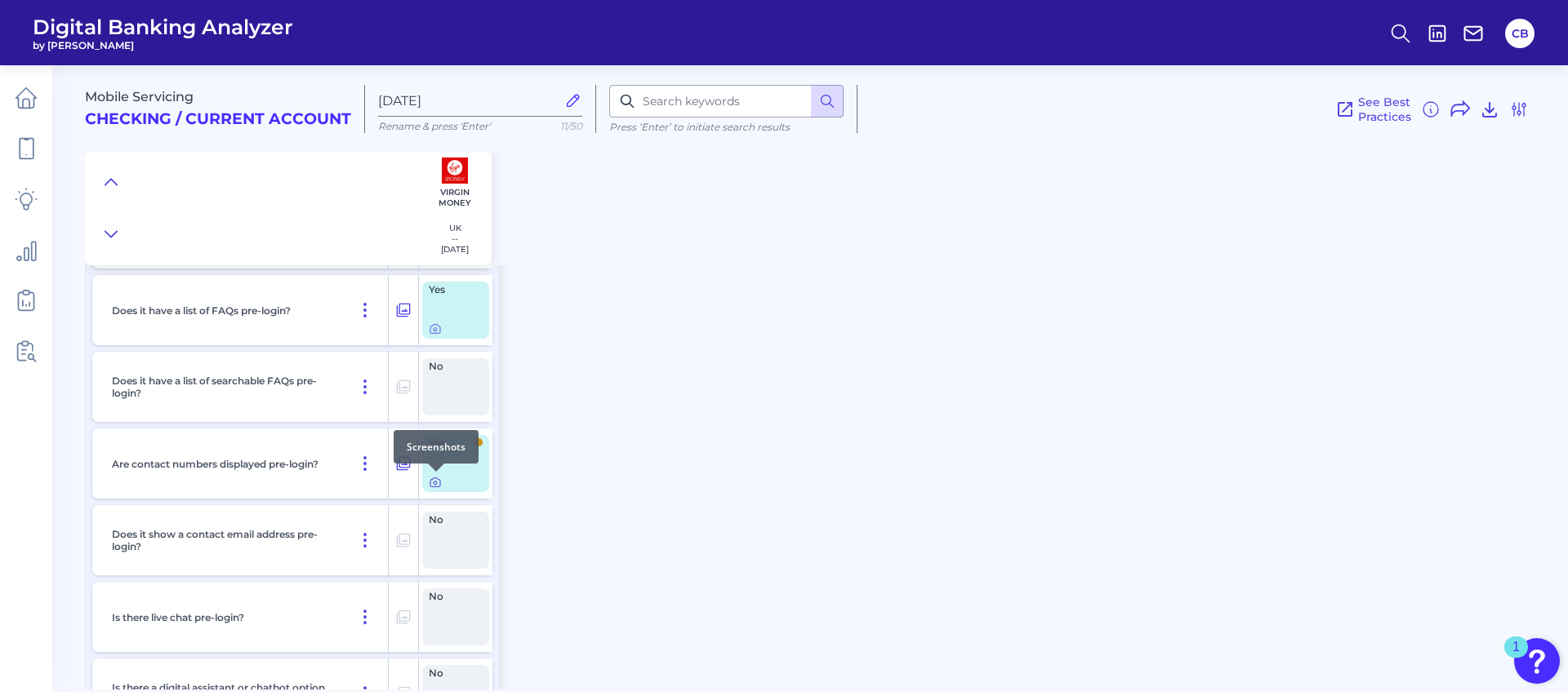
click at [436, 483] on icon at bounding box center [434, 482] width 3 height 3
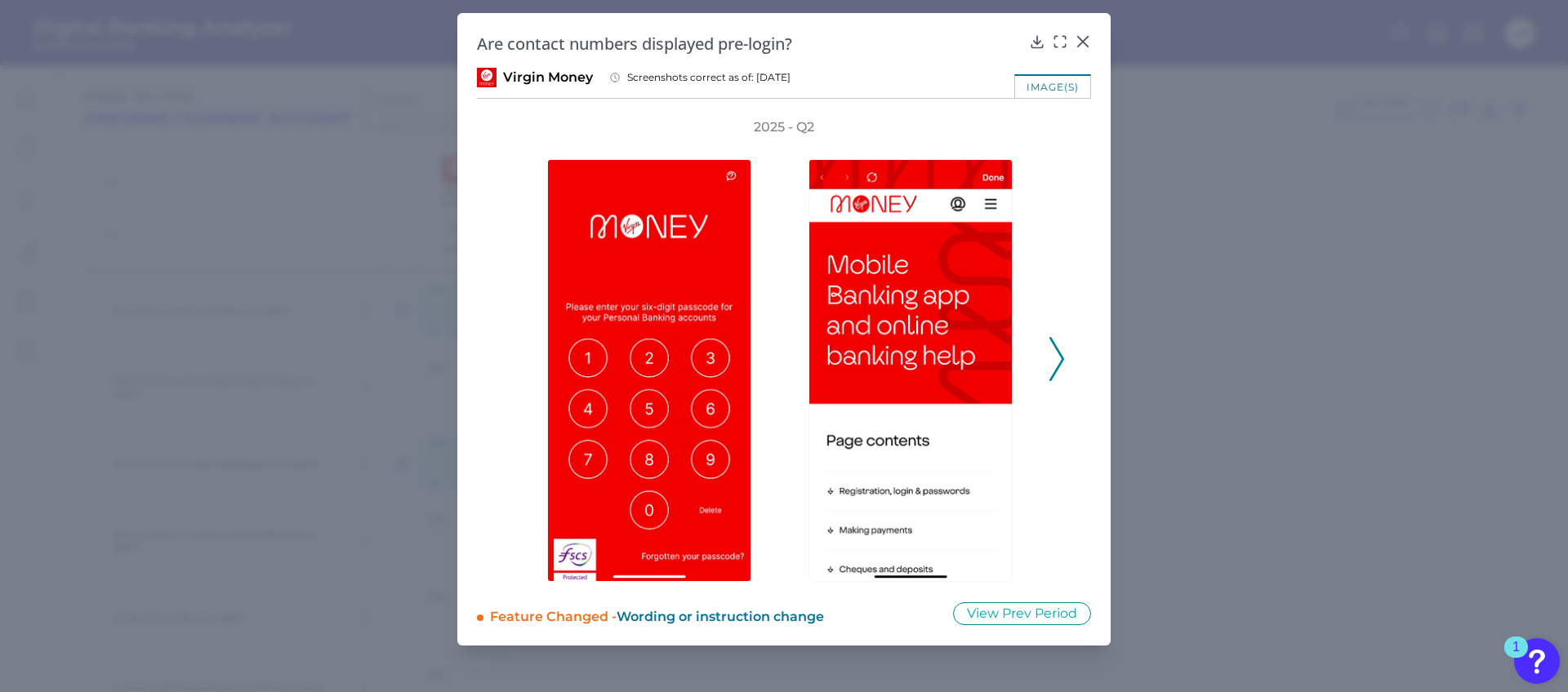
click at [1054, 340] on icon at bounding box center [1057, 359] width 15 height 44
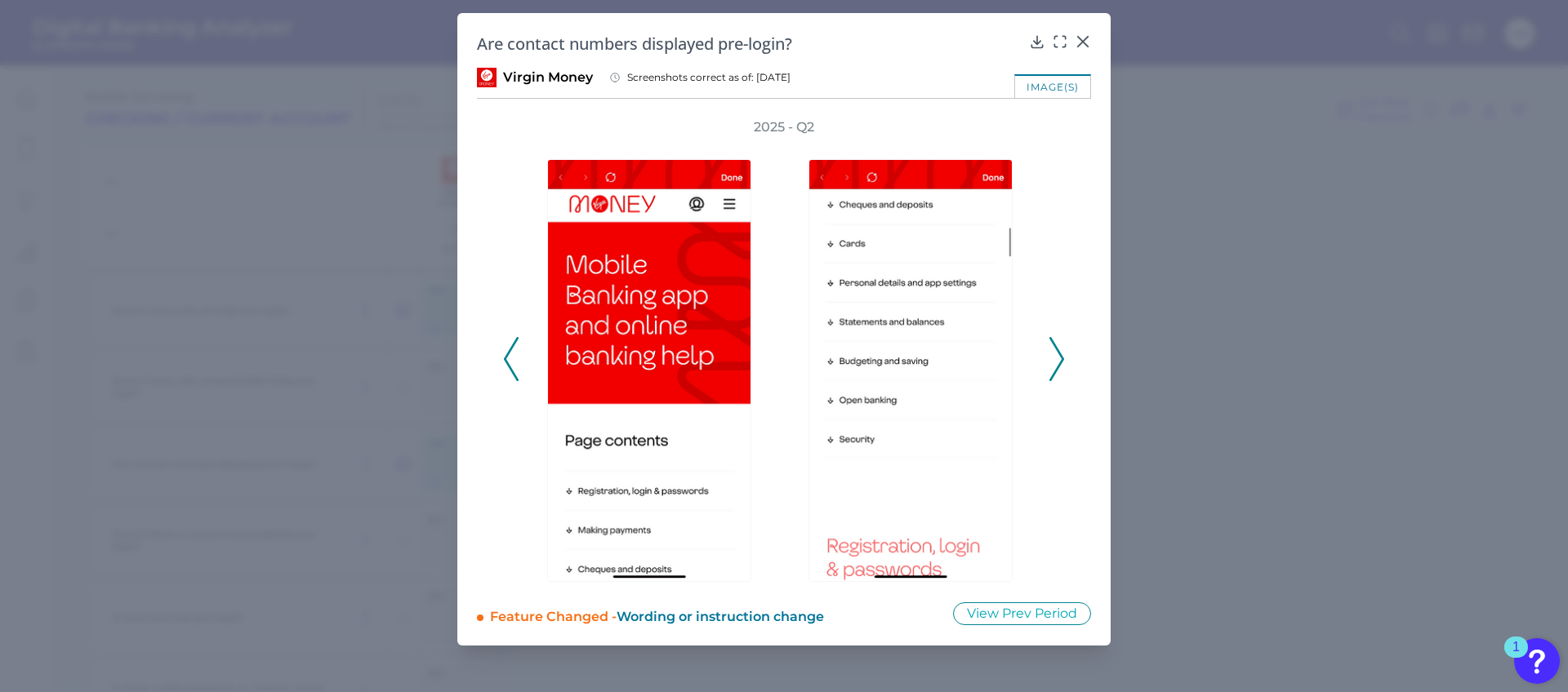
click at [1056, 343] on icon at bounding box center [1057, 359] width 15 height 44
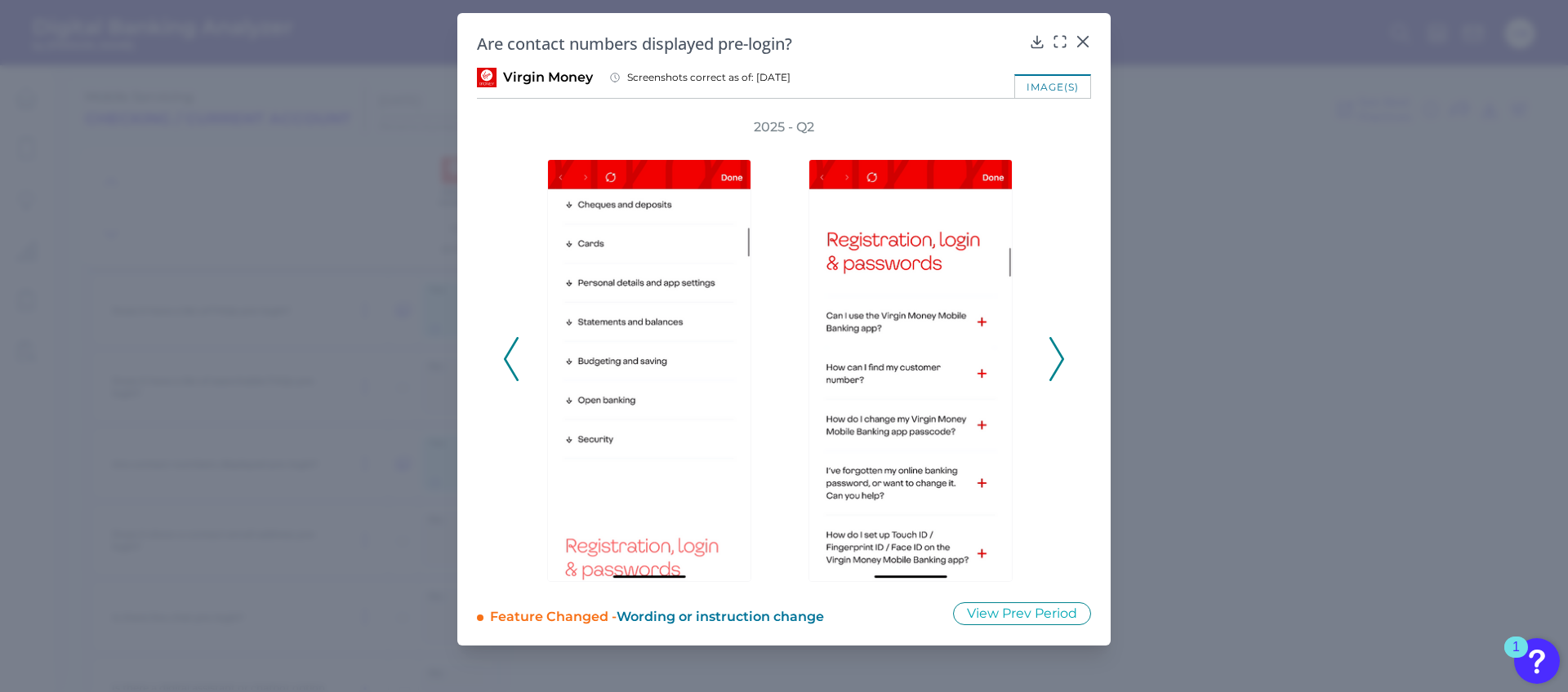
click at [1056, 343] on icon at bounding box center [1057, 359] width 15 height 44
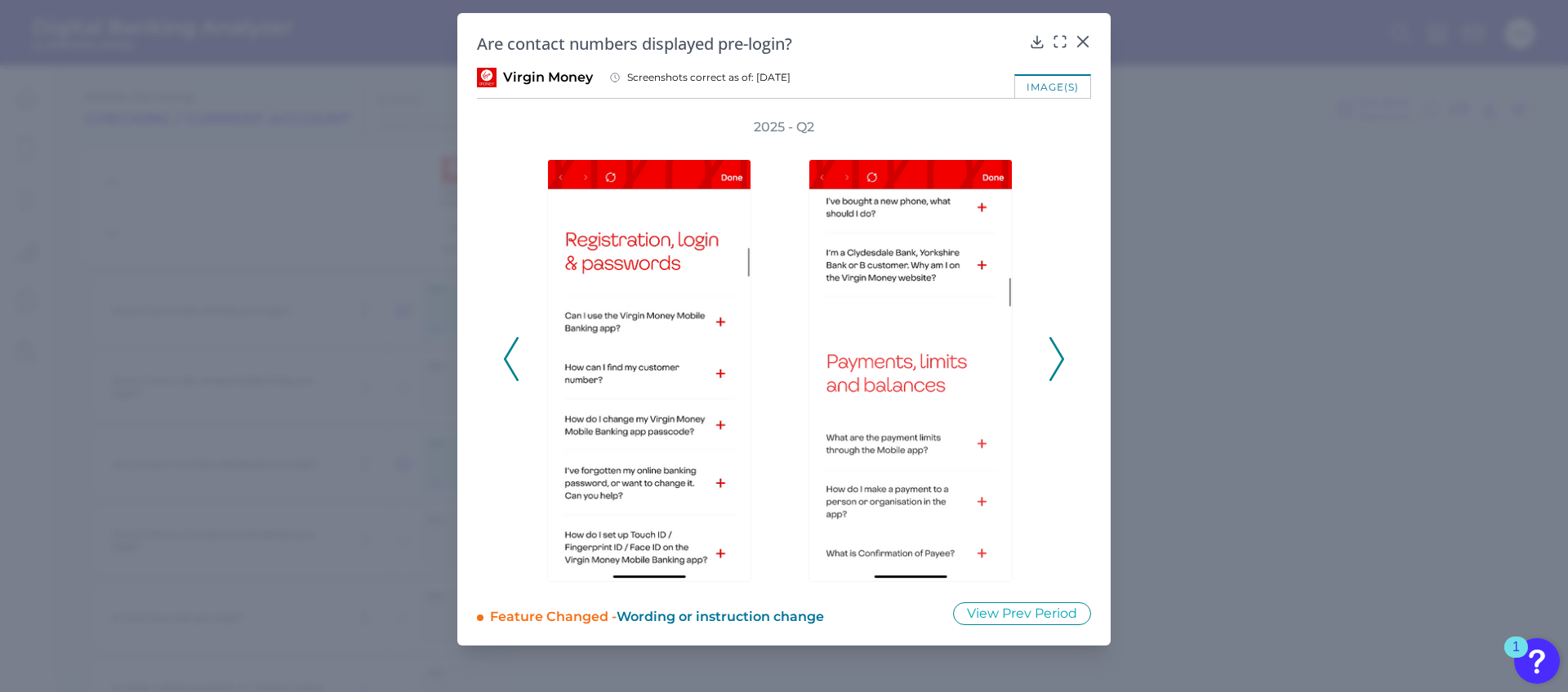
click at [1083, 37] on icon at bounding box center [1083, 42] width 16 height 16
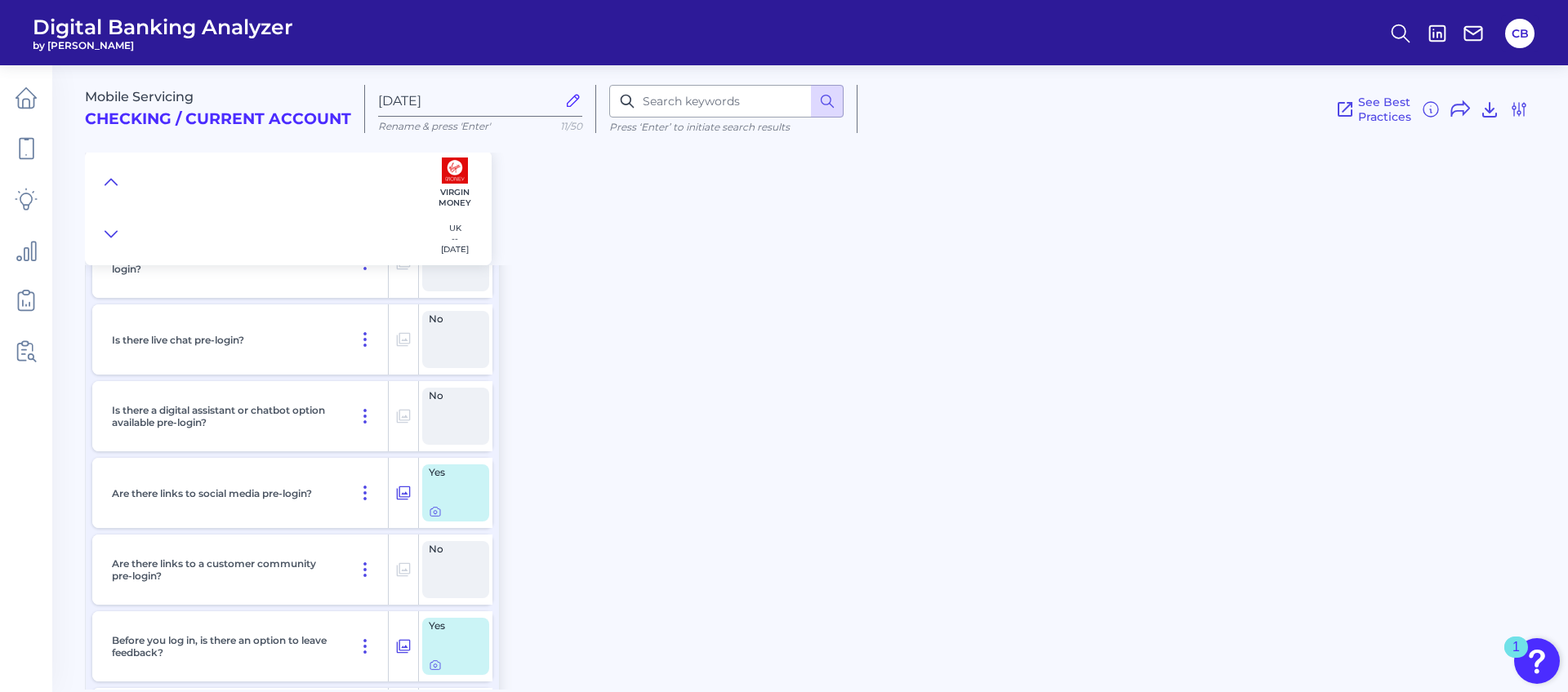
scroll to position [1180, 0]
click at [437, 512] on icon at bounding box center [434, 510] width 13 height 13
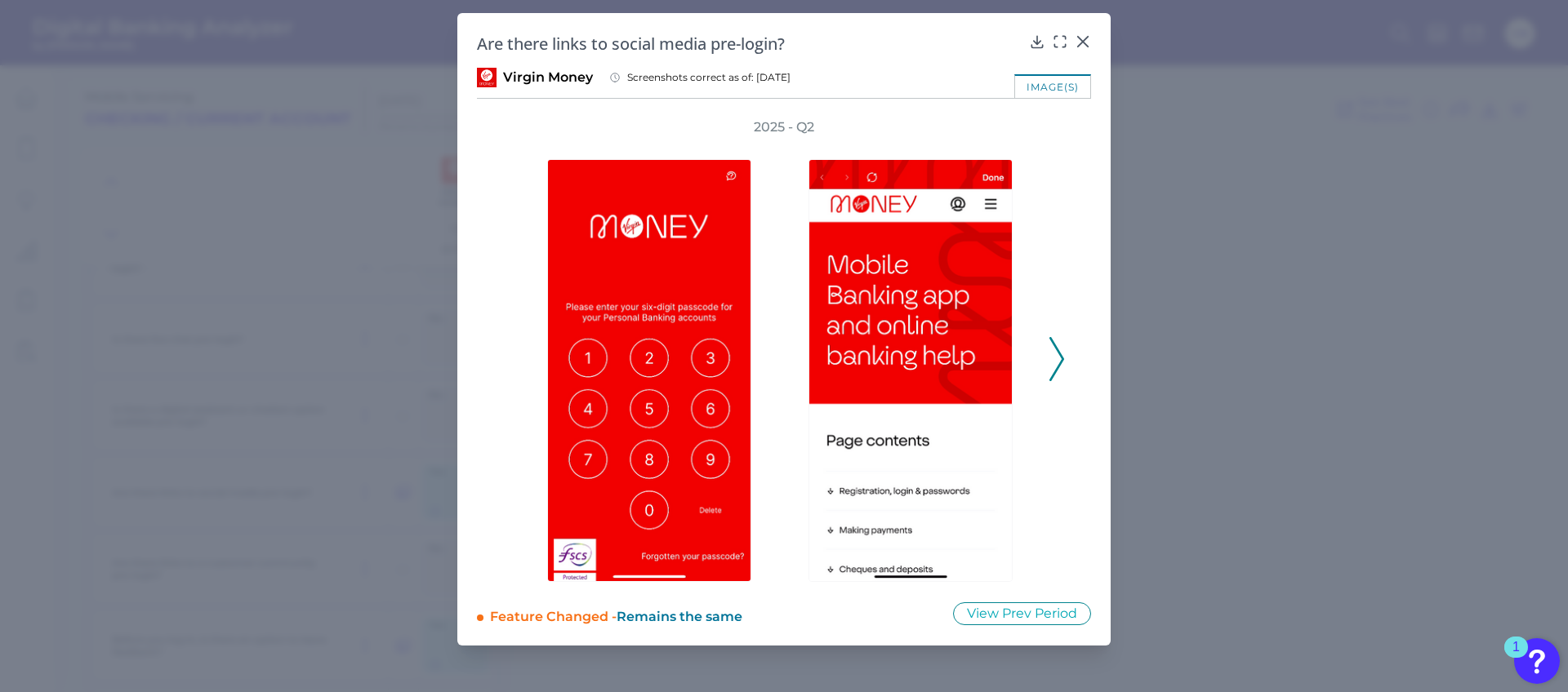
click at [1087, 51] on div "Are there links to social media pre-login?" at bounding box center [784, 44] width 614 height 22
click at [1083, 43] on icon at bounding box center [1083, 42] width 16 height 16
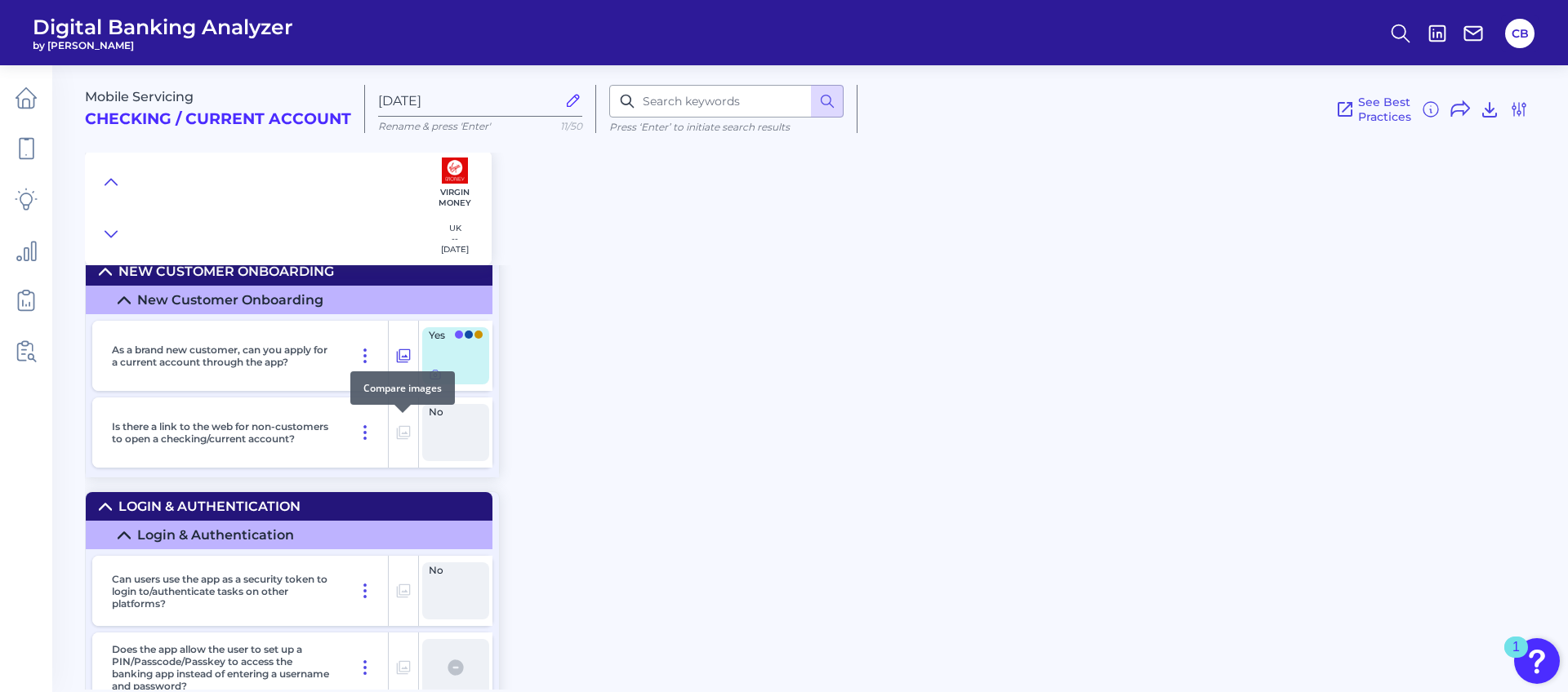
scroll to position [2092, 0]
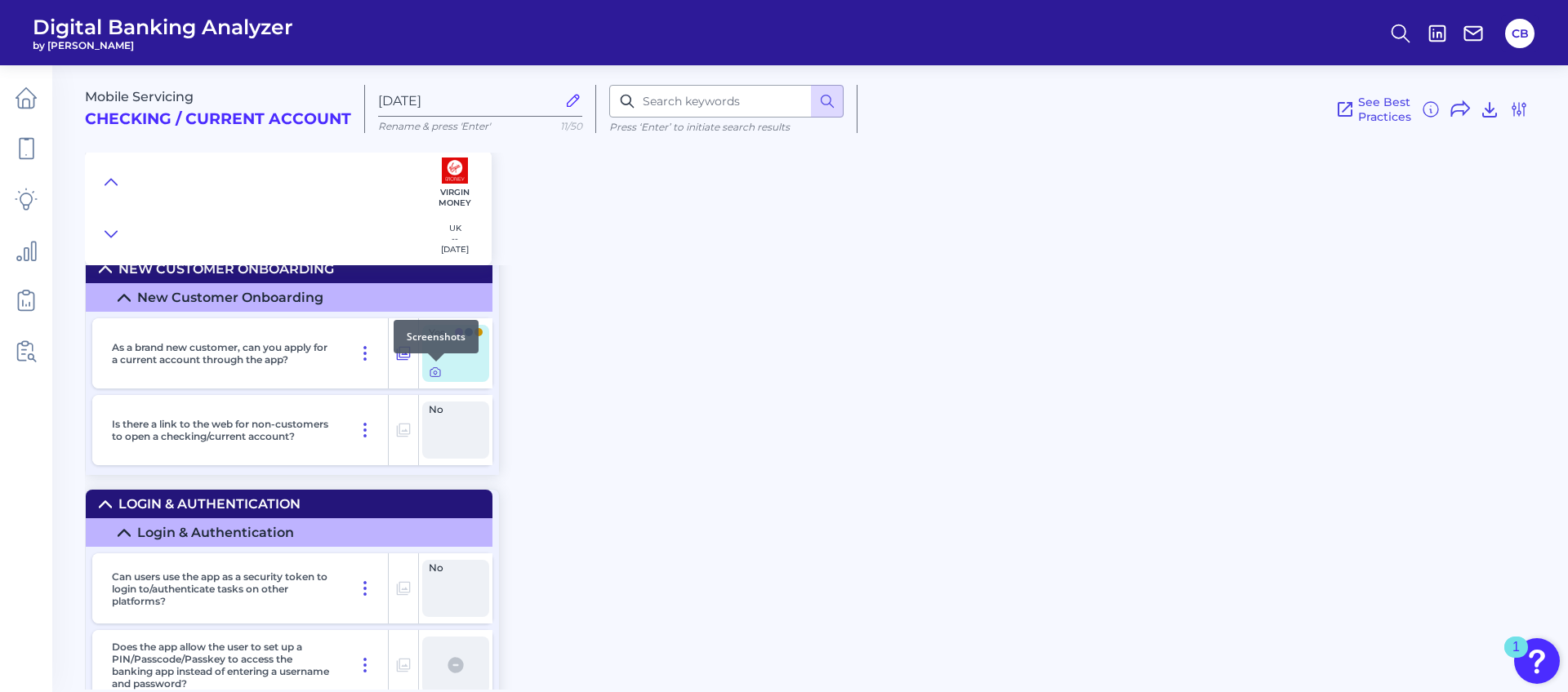
click at [433, 373] on icon at bounding box center [434, 372] width 3 height 3
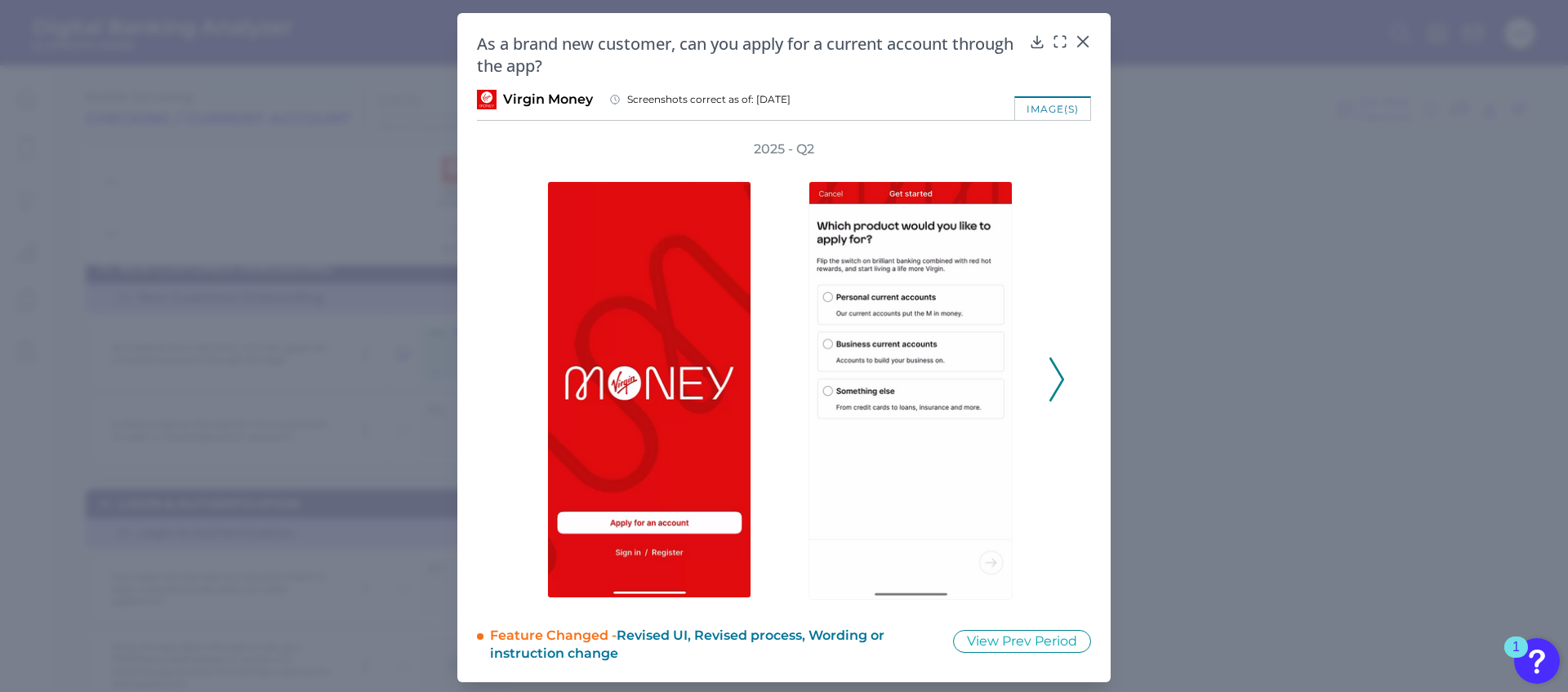
click at [1051, 380] on icon at bounding box center [1057, 379] width 15 height 44
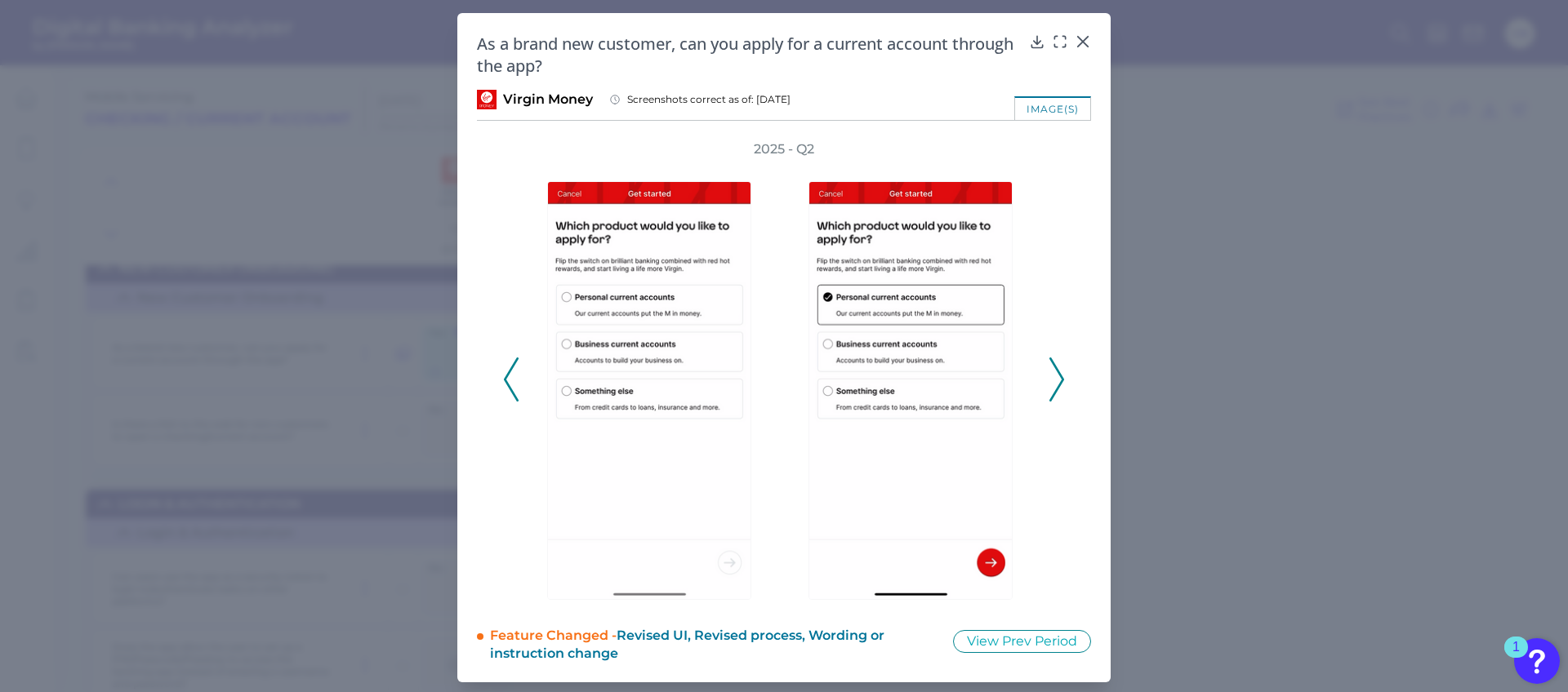
click at [1050, 380] on icon at bounding box center [1057, 379] width 15 height 44
